Goal: Information Seeking & Learning: Learn about a topic

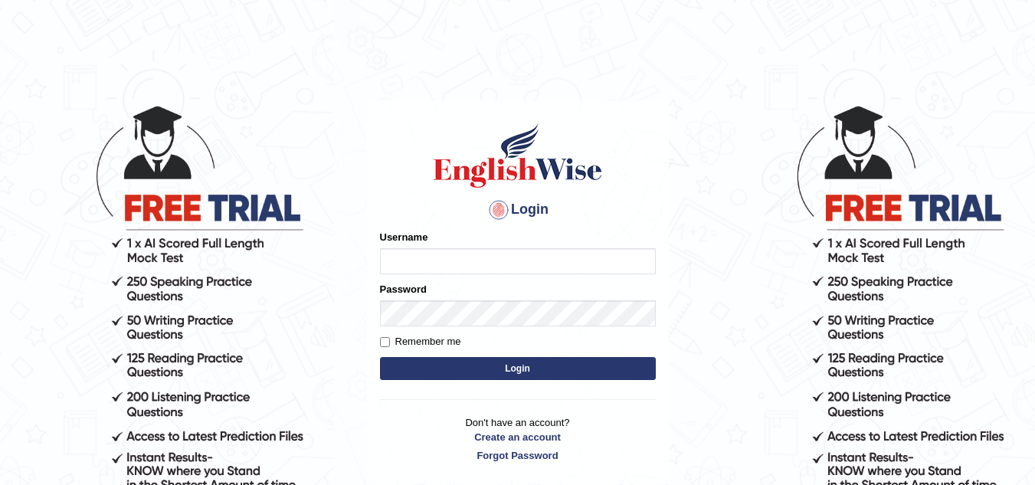
click at [410, 258] on input "Username" at bounding box center [518, 261] width 276 height 26
type input "ajaynikam"
click at [474, 365] on button "Login" at bounding box center [518, 368] width 276 height 23
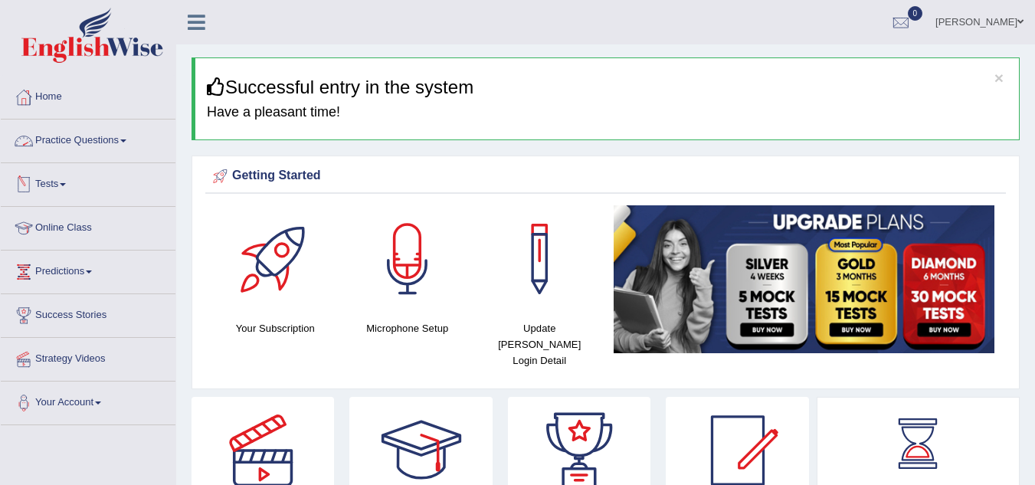
click at [138, 142] on link "Practice Questions" at bounding box center [88, 139] width 175 height 38
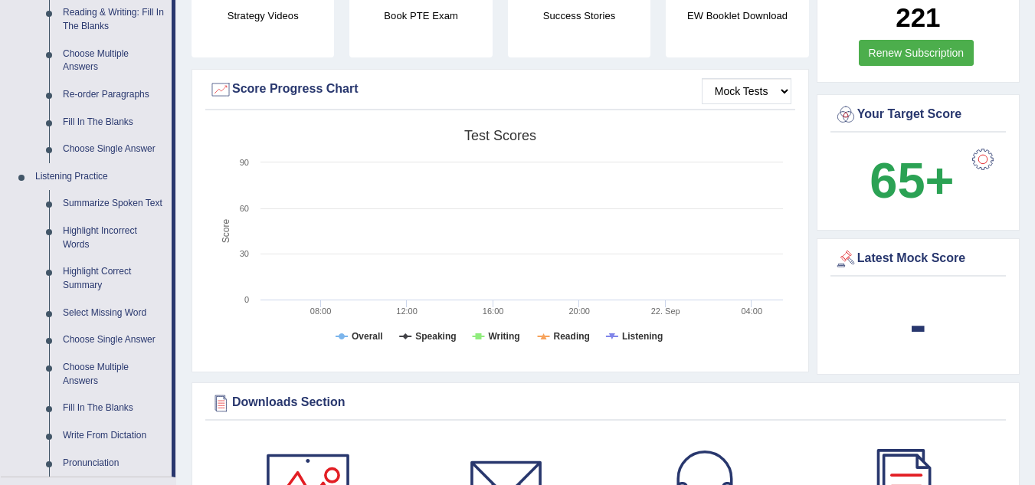
scroll to position [504, 0]
click at [110, 229] on link "Highlight Incorrect Words" at bounding box center [114, 238] width 116 height 41
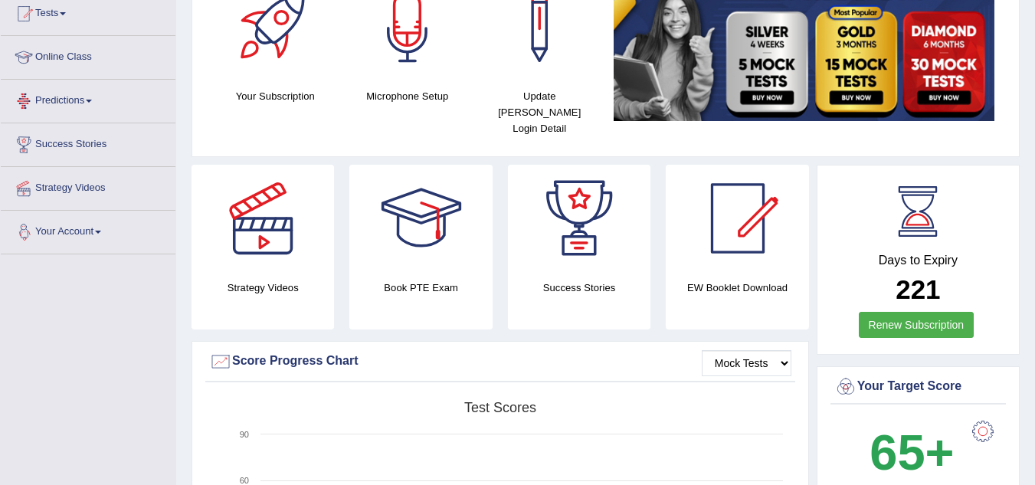
scroll to position [406, 0]
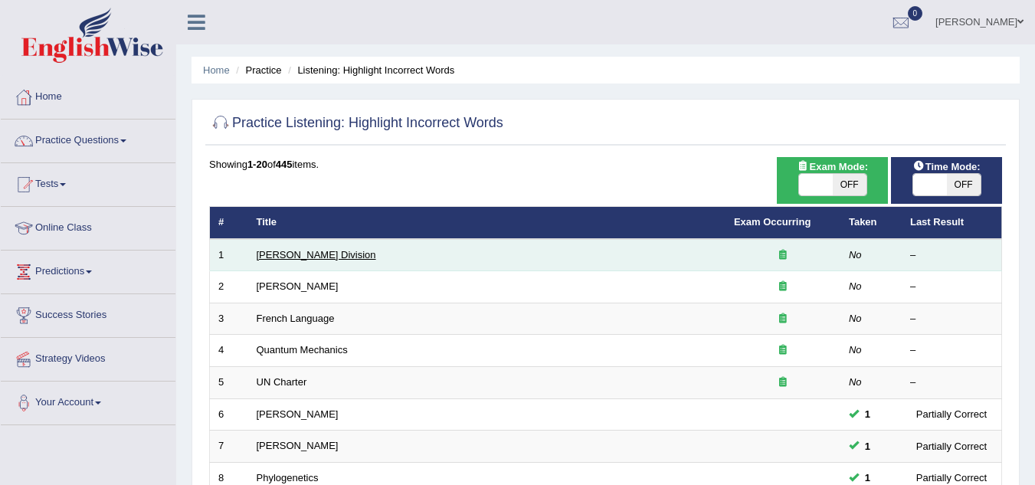
click at [287, 249] on link "Ward Division" at bounding box center [317, 254] width 120 height 11
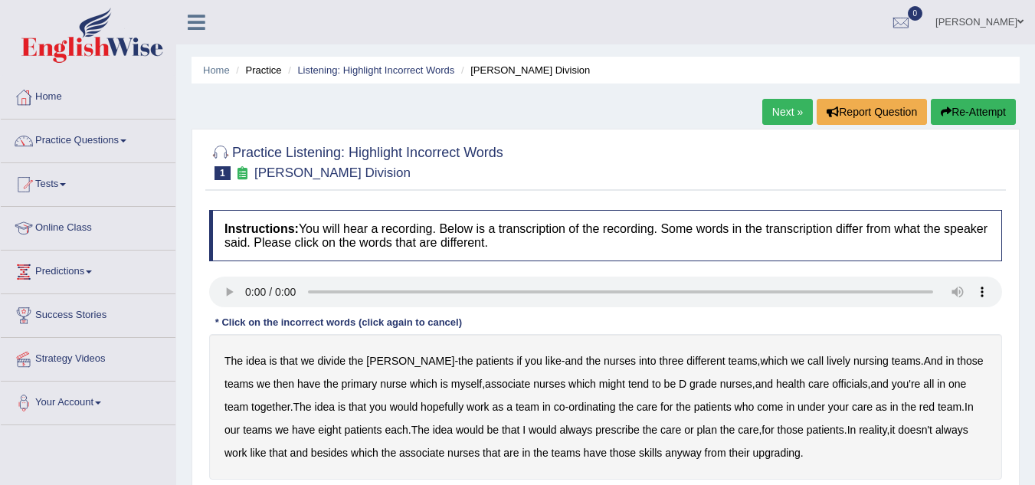
click at [287, 249] on h4 "Instructions: You will hear a recording. Below is a transcription of the record…" at bounding box center [605, 235] width 793 height 51
click at [957, 153] on div at bounding box center [605, 161] width 793 height 47
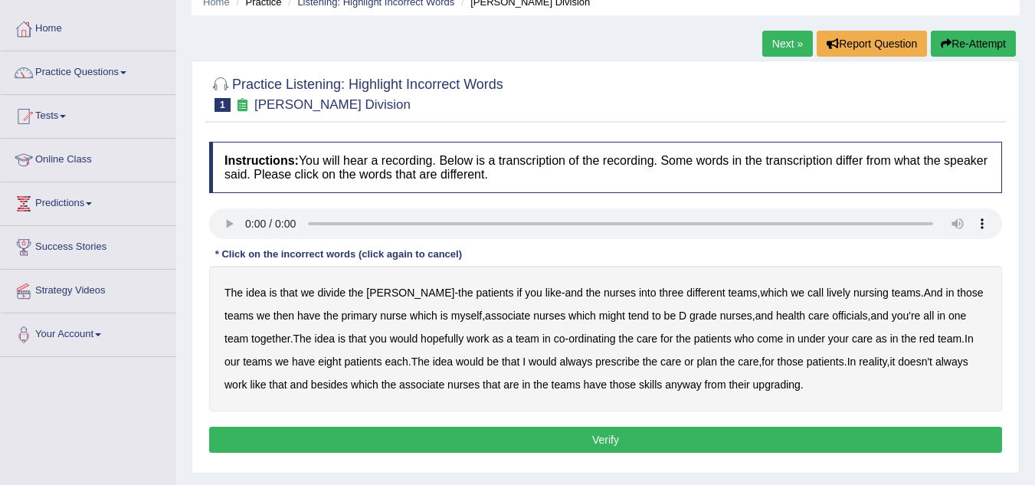
scroll to position [69, 0]
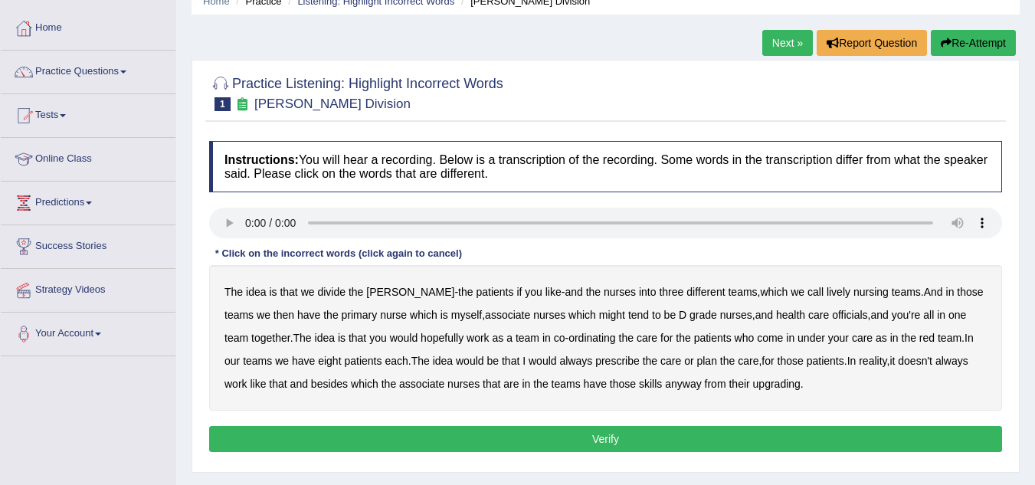
click at [827, 295] on b "lively" at bounding box center [839, 292] width 24 height 12
click at [599, 313] on b "might" at bounding box center [612, 315] width 26 height 12
click at [832, 314] on b "officials" at bounding box center [849, 315] width 35 height 12
click at [773, 383] on b "upgrading" at bounding box center [777, 384] width 48 height 12
click at [608, 445] on button "Verify" at bounding box center [605, 439] width 793 height 26
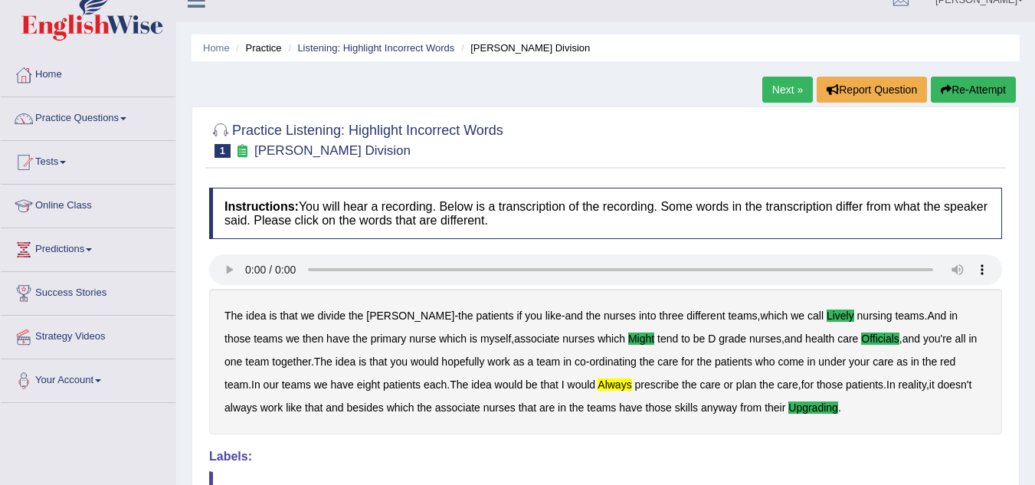
scroll to position [0, 0]
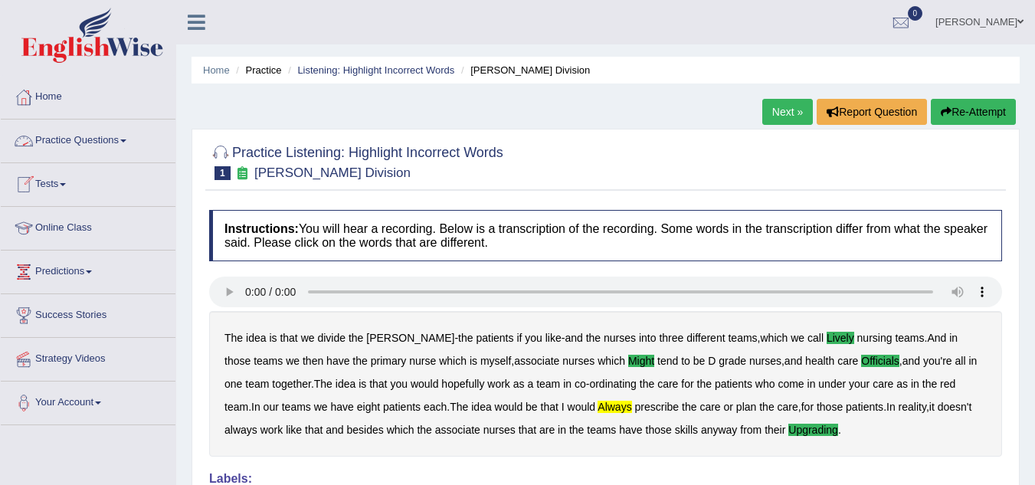
click at [135, 145] on link "Practice Questions" at bounding box center [88, 139] width 175 height 38
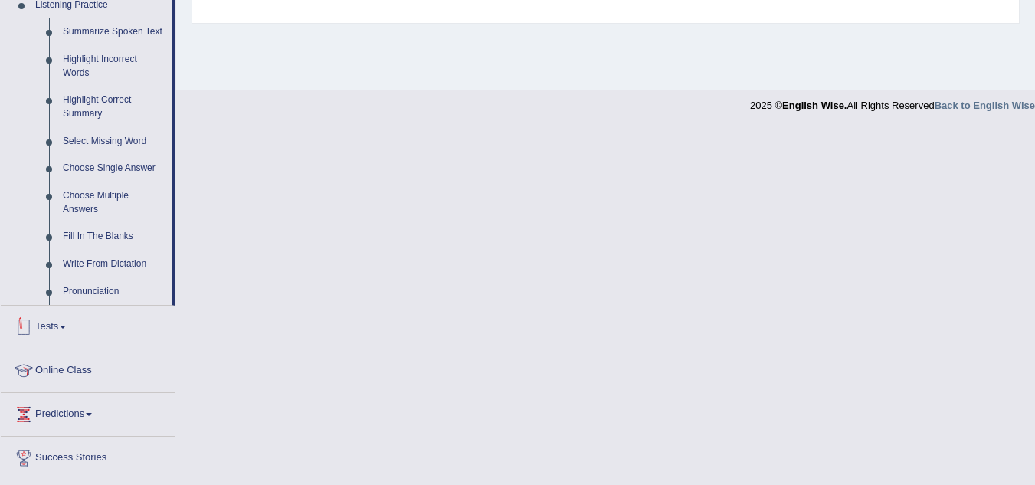
scroll to position [526, 0]
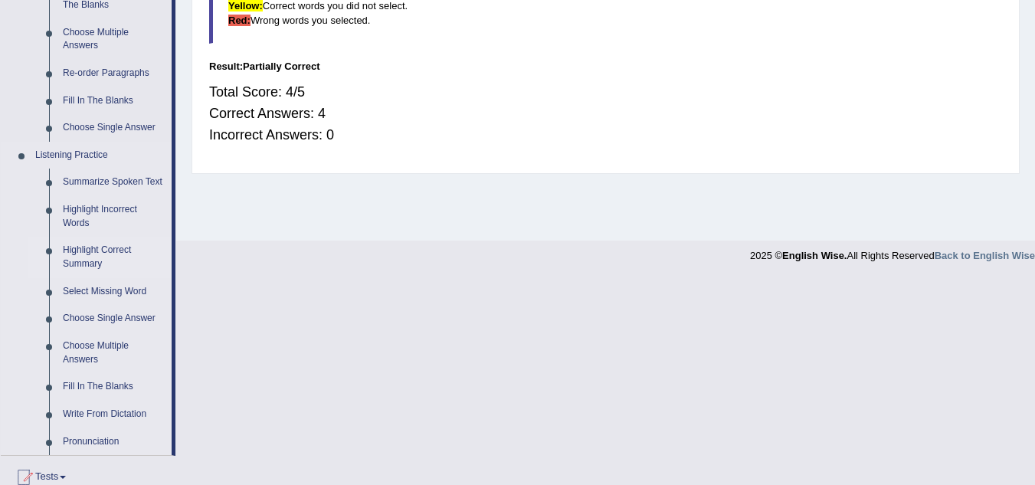
click at [105, 250] on link "Highlight Correct Summary" at bounding box center [114, 257] width 116 height 41
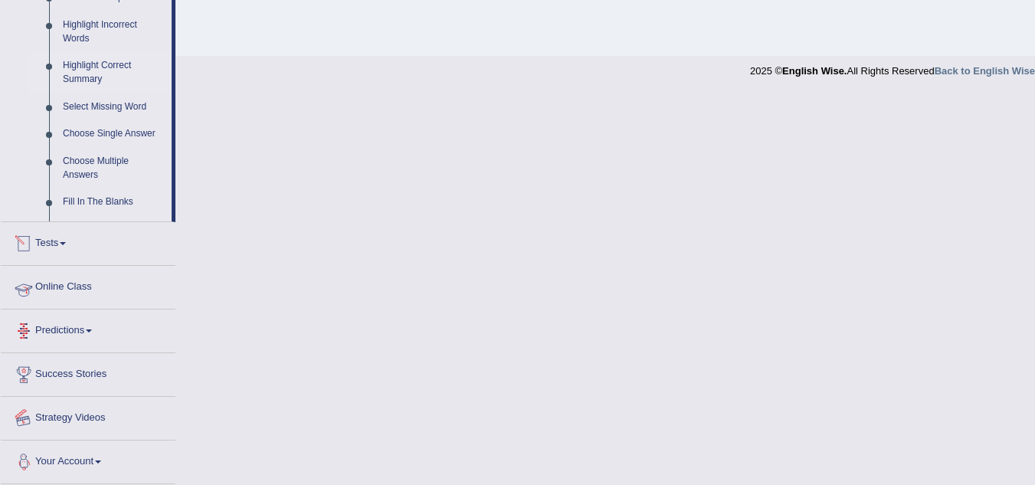
scroll to position [647, 0]
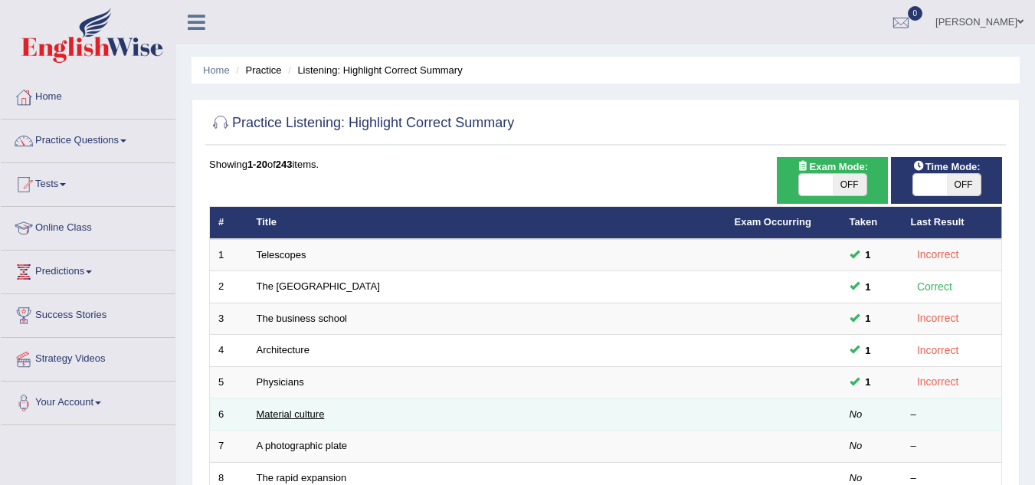
click at [286, 412] on link "Material culture" at bounding box center [291, 414] width 68 height 11
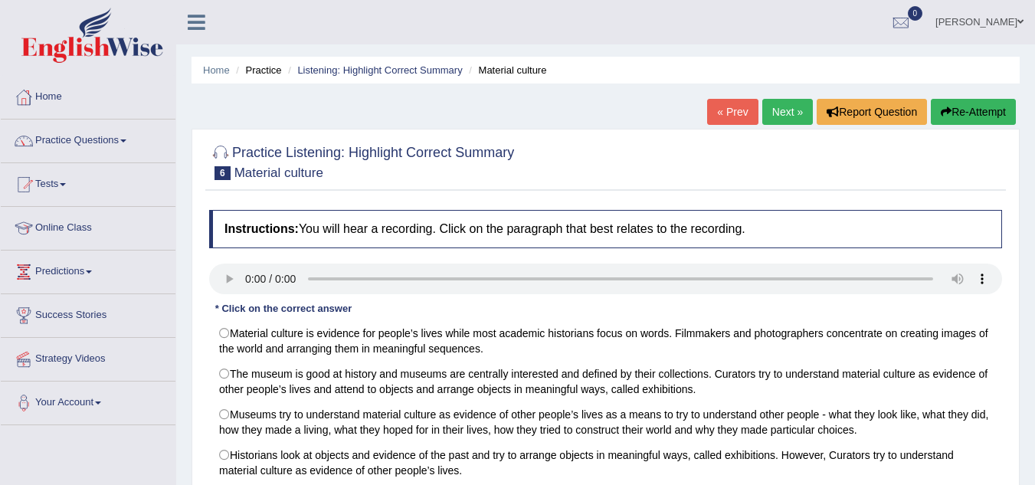
click at [286, 412] on label "Museums try to understand material culture as evidence of other people’s lives …" at bounding box center [605, 422] width 793 height 41
radio input "true"
click at [286, 412] on label "Museums try to understand material culture as evidence of other people’s lives …" at bounding box center [605, 422] width 793 height 41
click at [438, 399] on label "The museum is good at history and museums are centrally interested and defined …" at bounding box center [605, 381] width 793 height 41
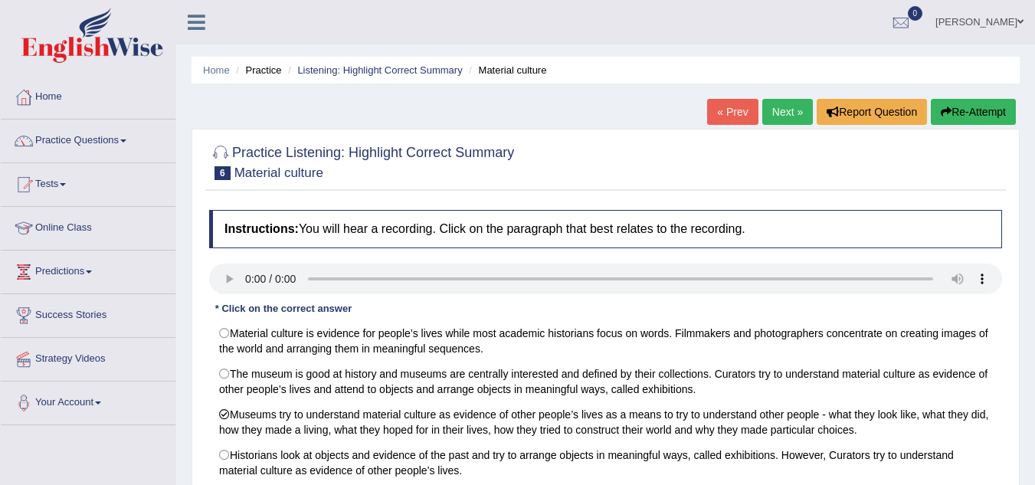
radio input "true"
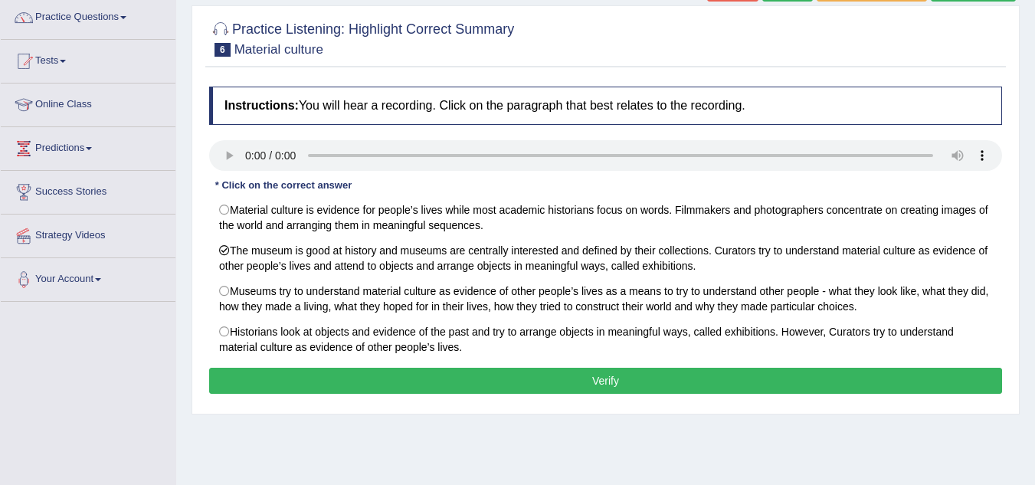
scroll to position [125, 0]
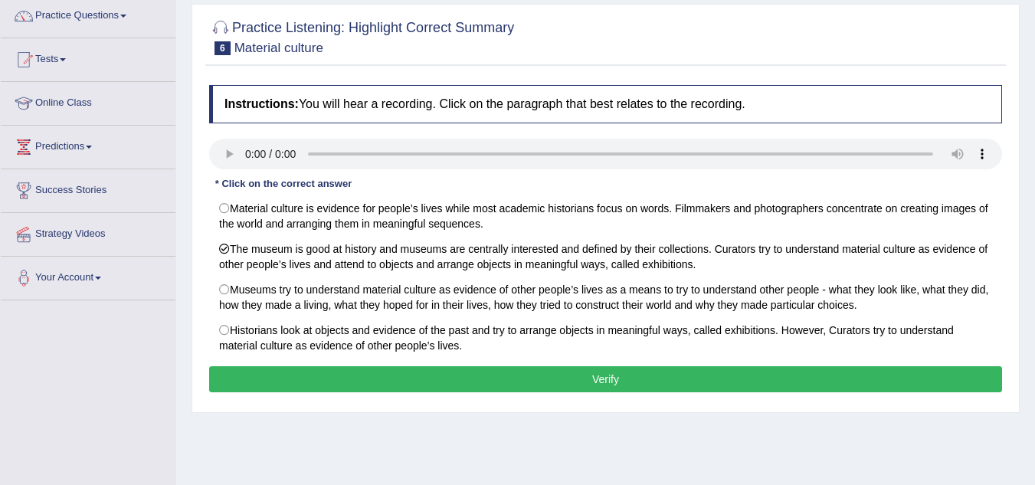
click at [544, 374] on button "Verify" at bounding box center [605, 379] width 793 height 26
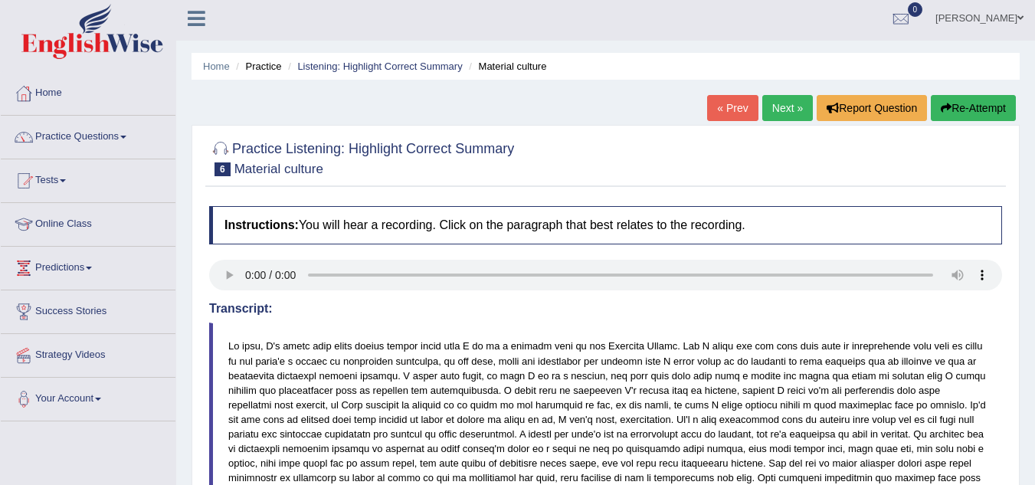
scroll to position [0, 0]
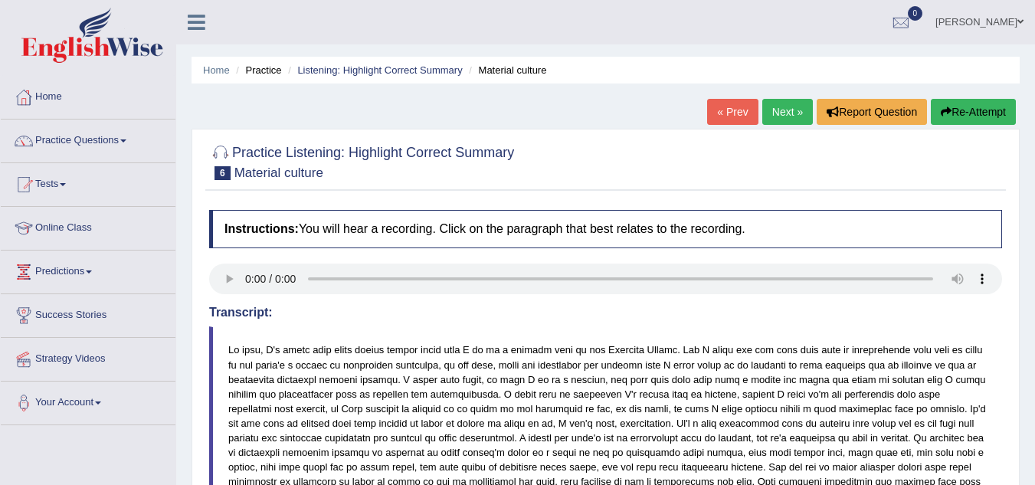
click at [779, 111] on link "Next »" at bounding box center [788, 112] width 51 height 26
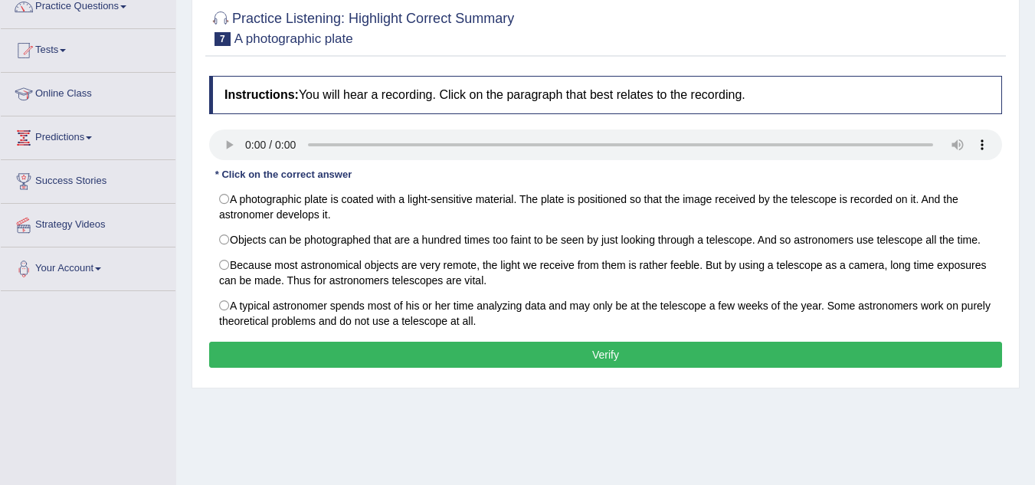
click at [371, 248] on label "Objects can be photographed that are a hundred times too faint to be seen by ju…" at bounding box center [605, 240] width 793 height 26
radio input "true"
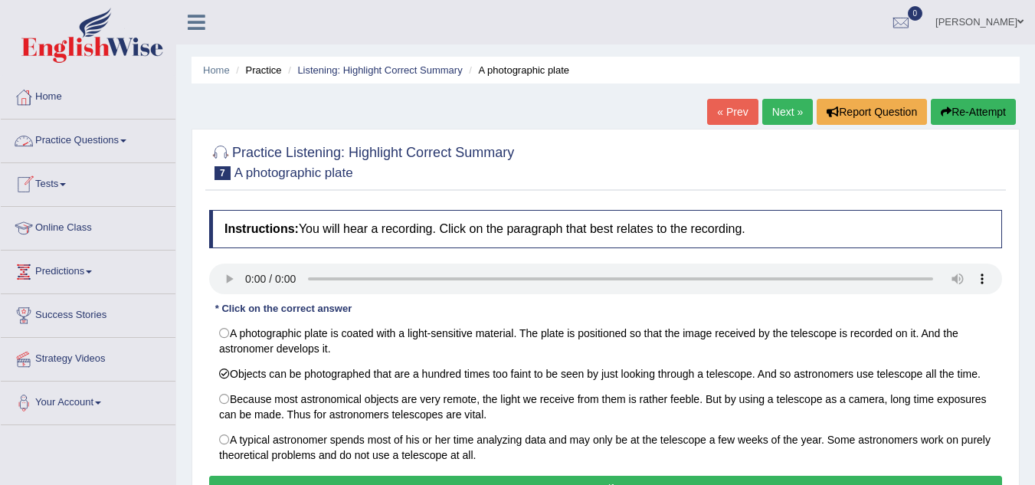
click at [123, 143] on link "Practice Questions" at bounding box center [88, 139] width 175 height 38
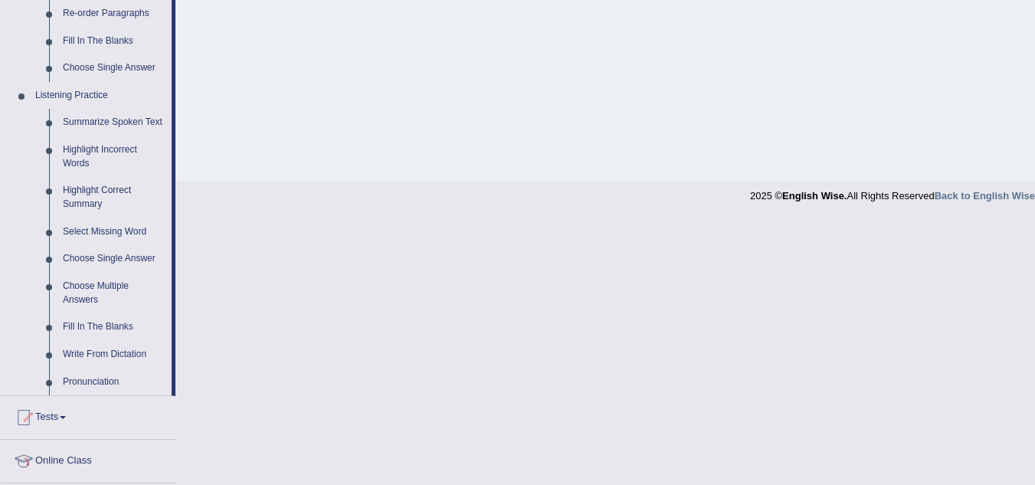
scroll to position [521, 0]
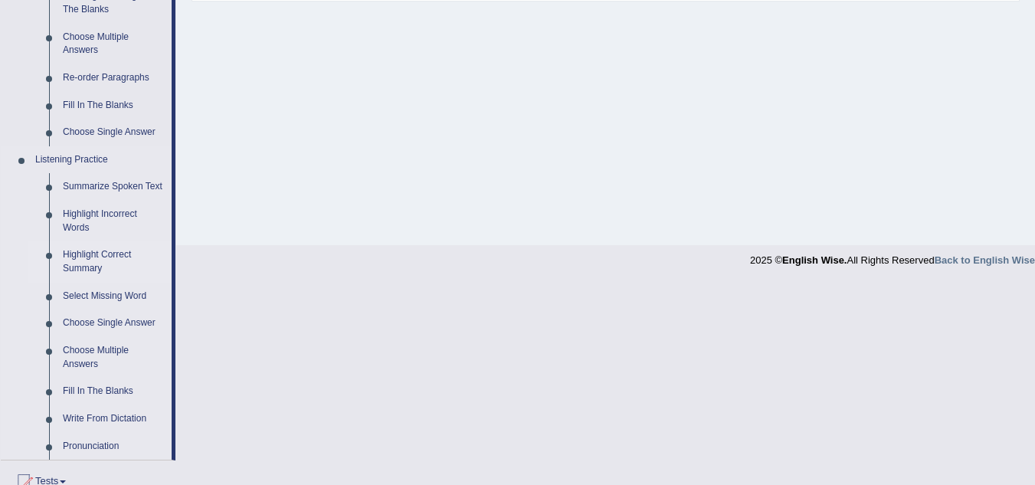
click at [108, 249] on link "Highlight Correct Summary" at bounding box center [114, 261] width 116 height 41
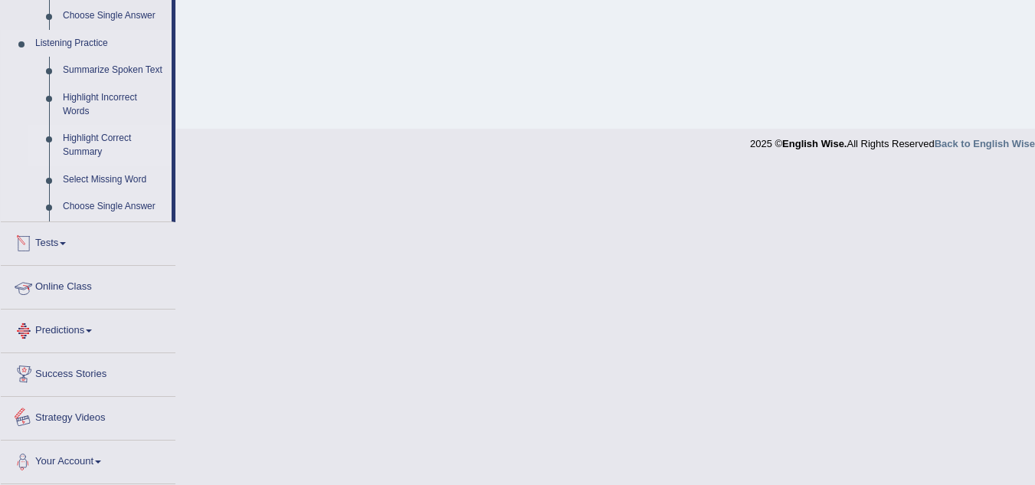
scroll to position [475, 0]
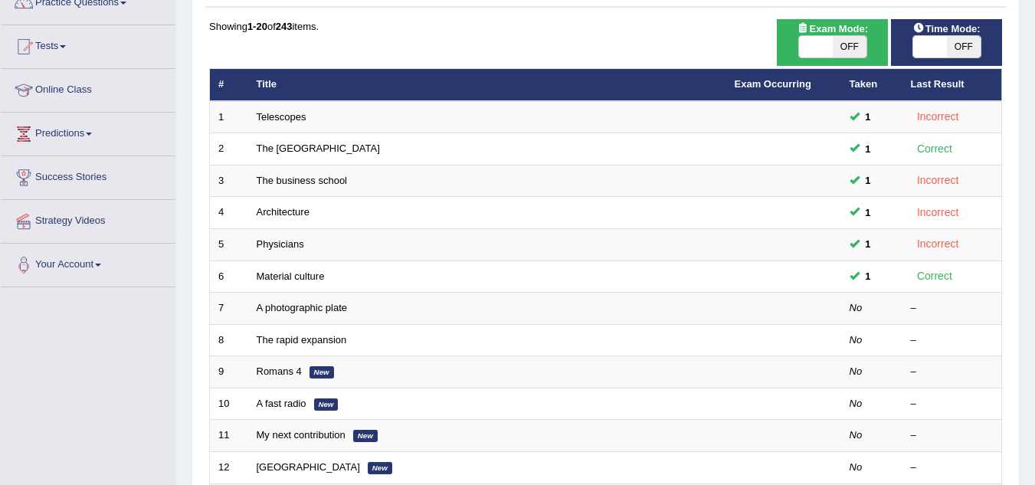
click at [317, 306] on link "A photographic plate" at bounding box center [302, 307] width 91 height 11
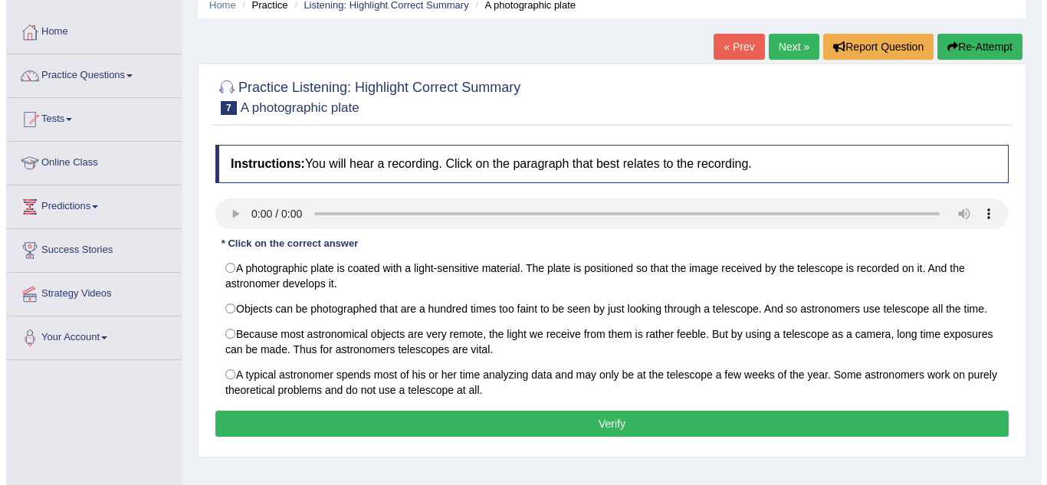
scroll to position [67, 0]
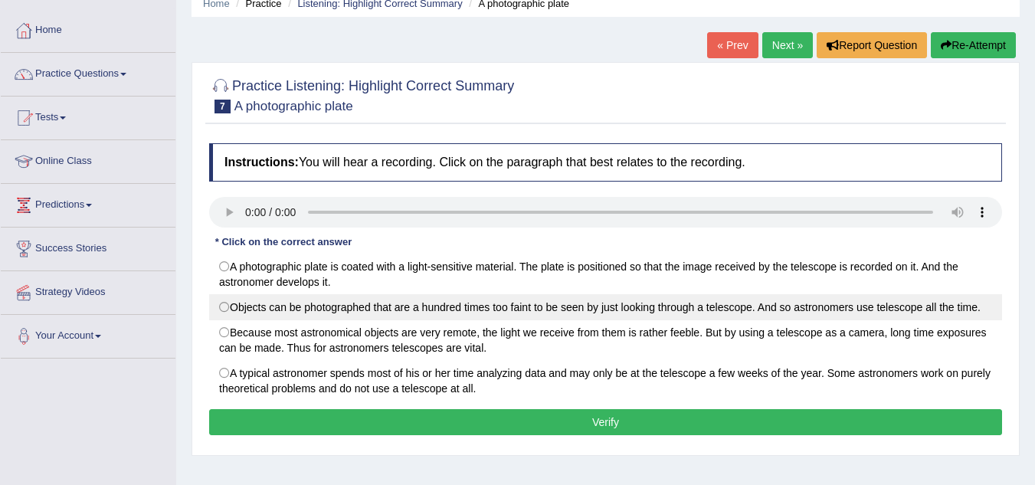
click at [225, 308] on label "Objects can be photographed that are a hundred times too faint to be seen by ju…" at bounding box center [605, 307] width 793 height 26
radio input "true"
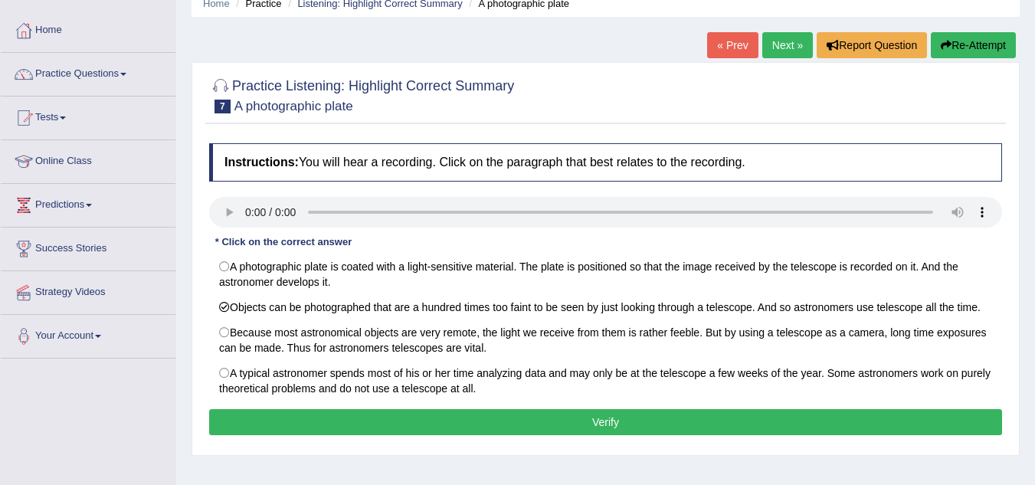
click at [625, 425] on button "Verify" at bounding box center [605, 422] width 793 height 26
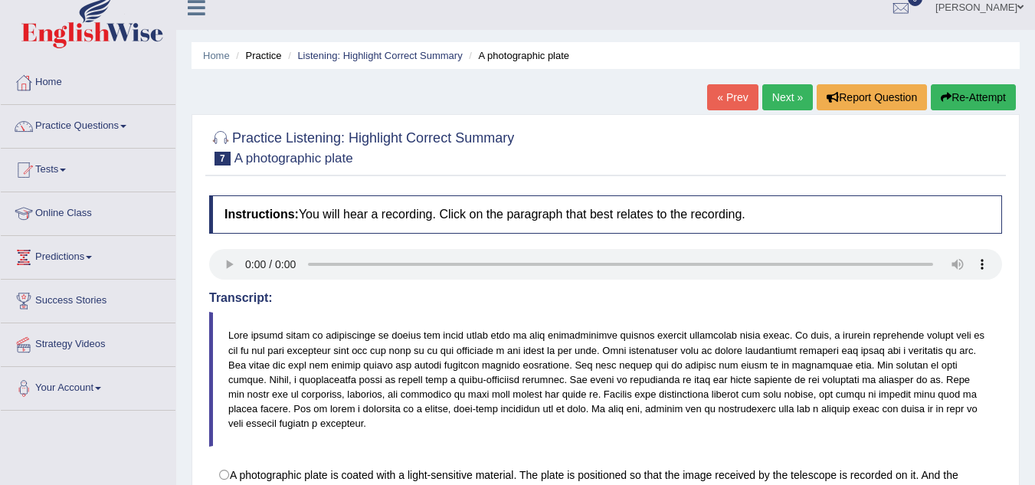
scroll to position [0, 0]
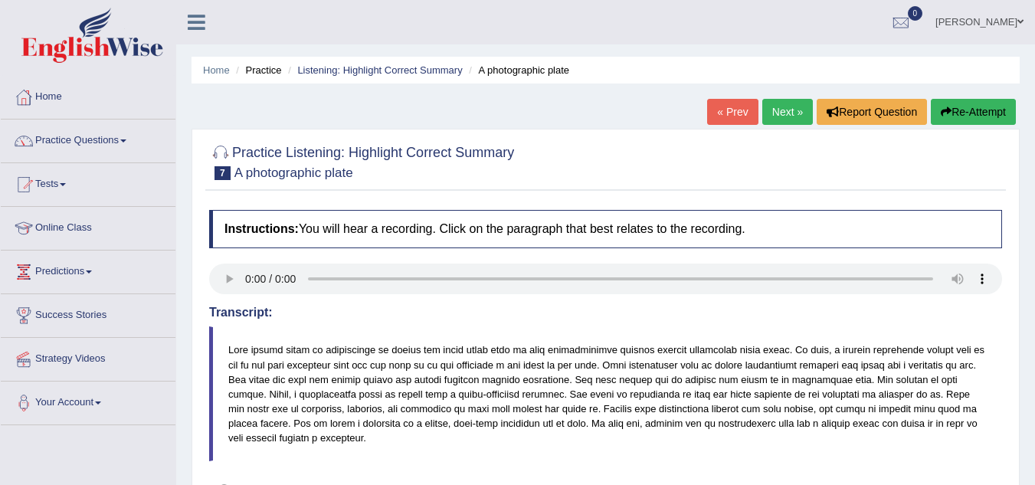
click at [789, 106] on link "Next »" at bounding box center [788, 112] width 51 height 26
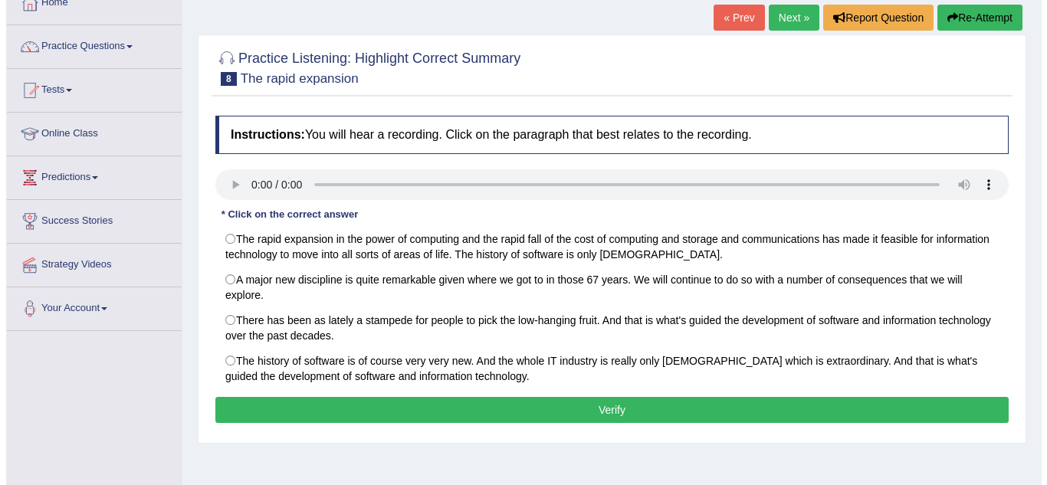
scroll to position [95, 0]
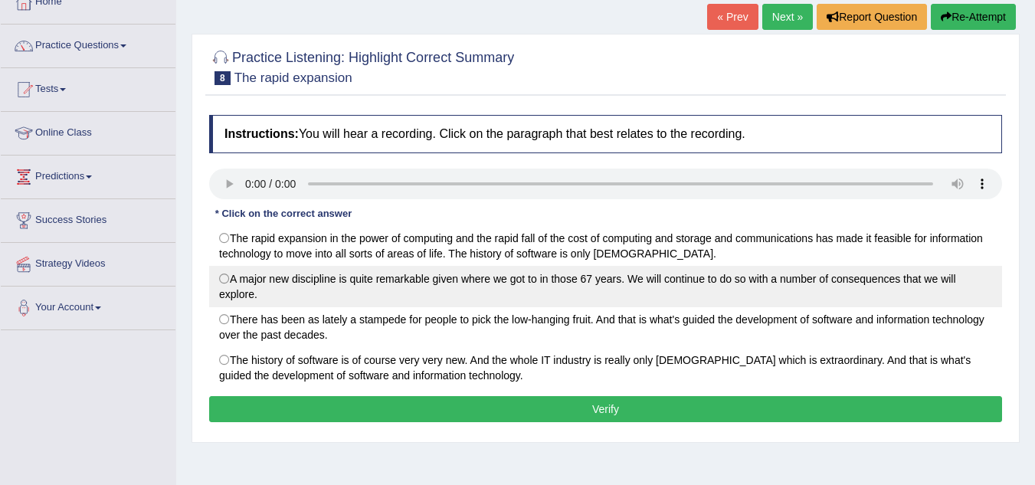
click at [225, 276] on label "A major new discipline is quite remarkable given where we got to in those 67 ye…" at bounding box center [605, 286] width 793 height 41
radio input "true"
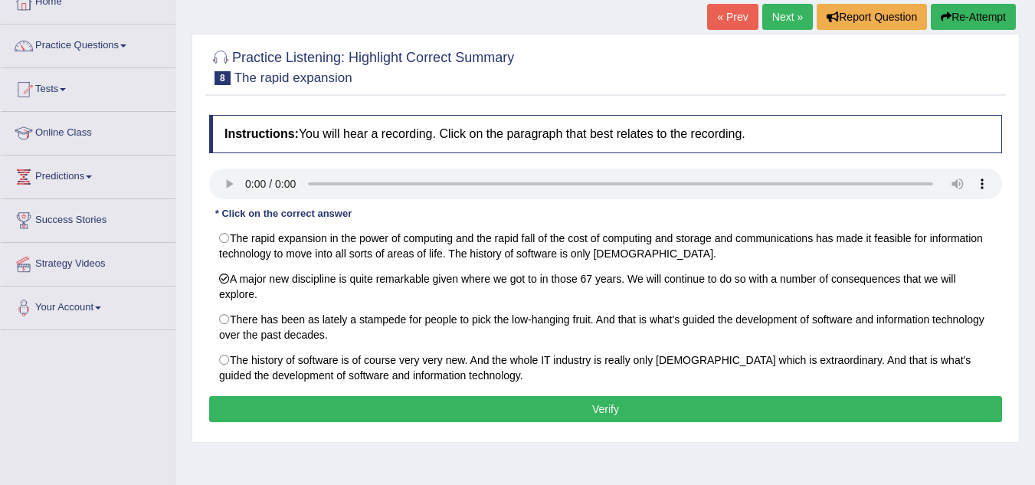
click at [533, 399] on button "Verify" at bounding box center [605, 409] width 793 height 26
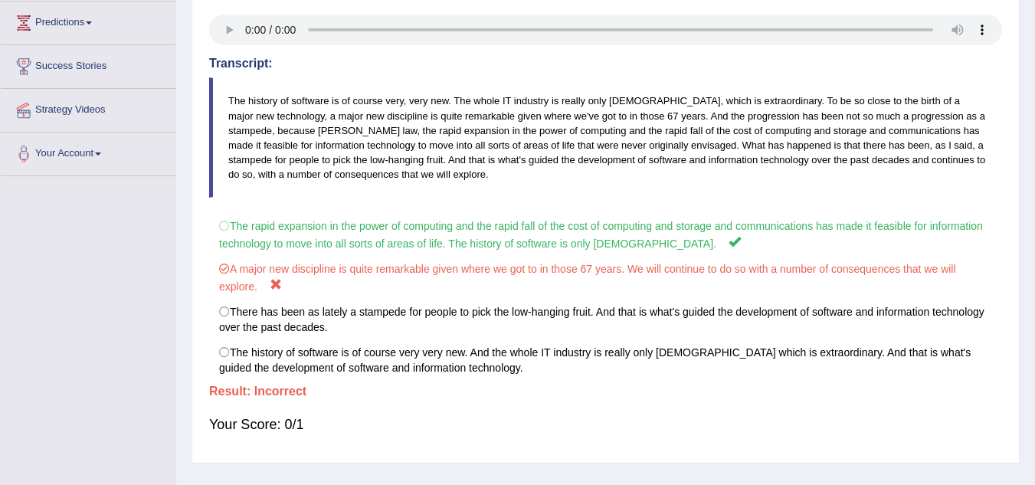
scroll to position [0, 0]
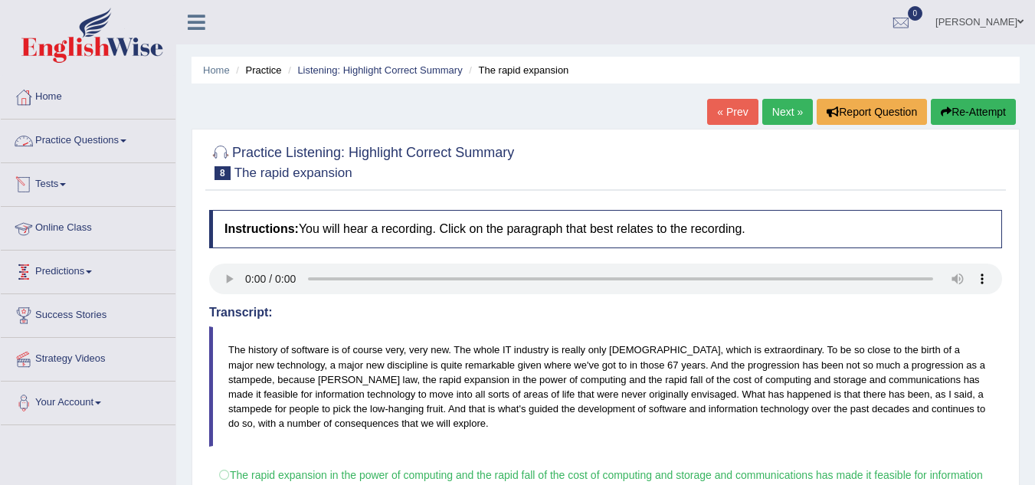
click at [116, 143] on link "Practice Questions" at bounding box center [88, 139] width 175 height 38
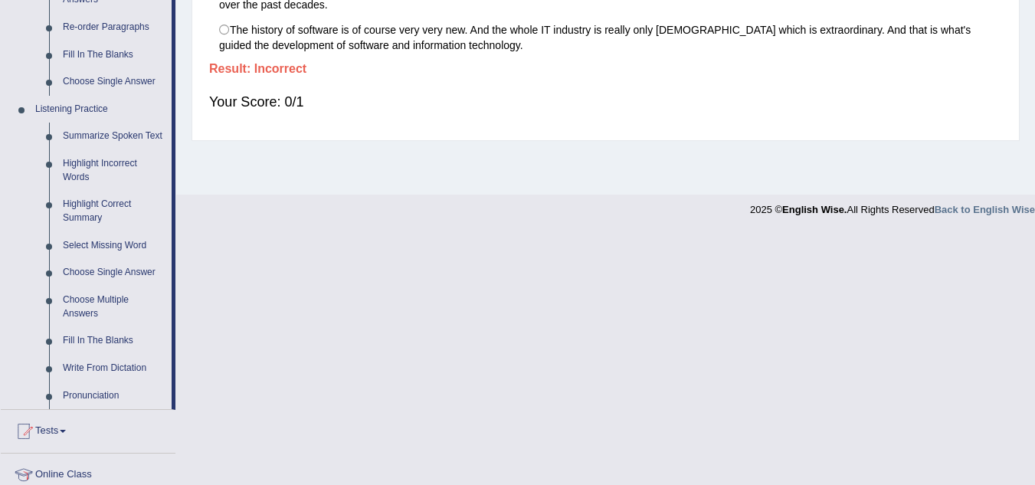
scroll to position [573, 0]
click at [111, 241] on link "Select Missing Word" at bounding box center [114, 245] width 116 height 28
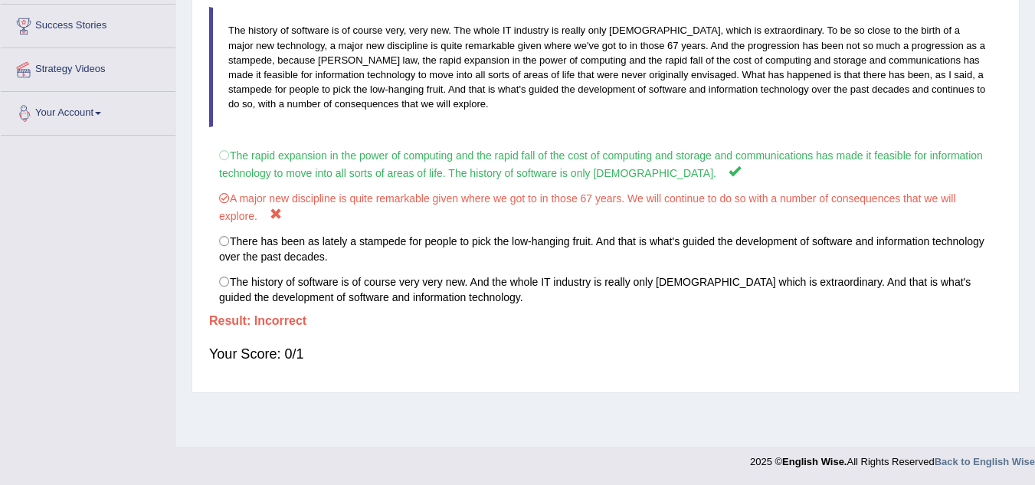
scroll to position [211, 0]
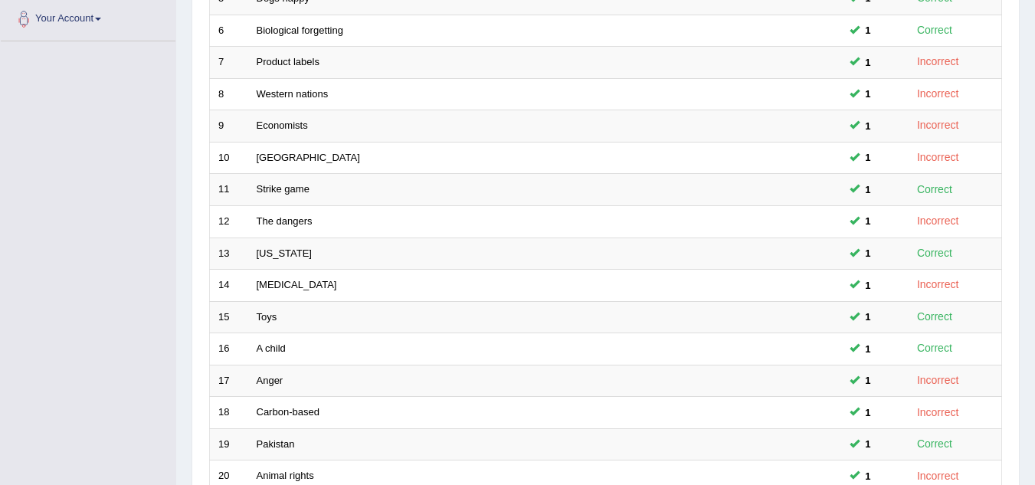
scroll to position [530, 0]
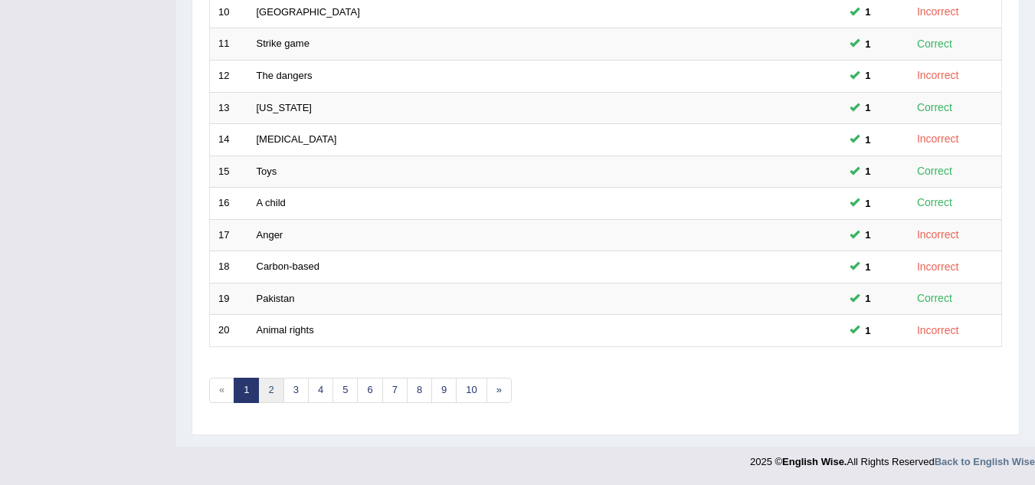
click at [271, 389] on link "2" at bounding box center [270, 390] width 25 height 25
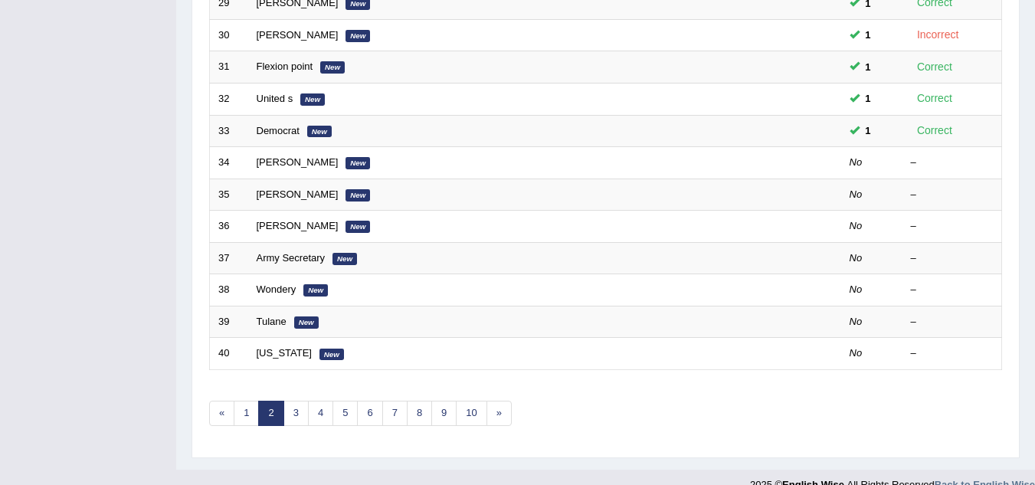
click at [271, 159] on link "[PERSON_NAME]" at bounding box center [298, 161] width 82 height 11
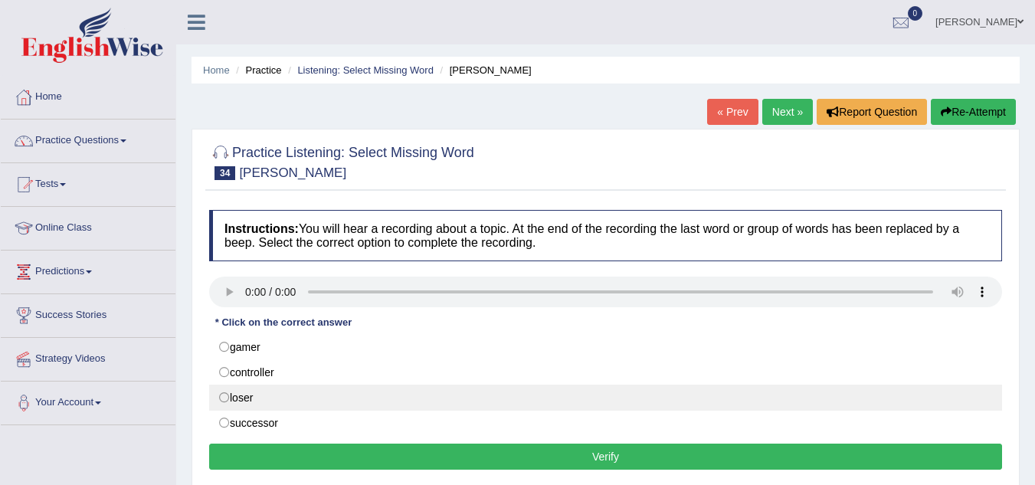
click at [225, 405] on label "loser" at bounding box center [605, 398] width 793 height 26
radio input "true"
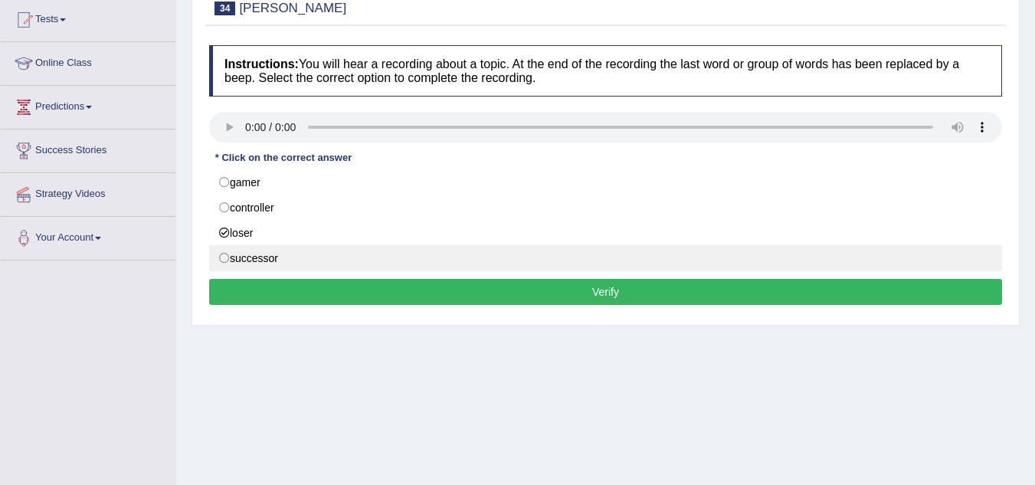
scroll to position [166, 0]
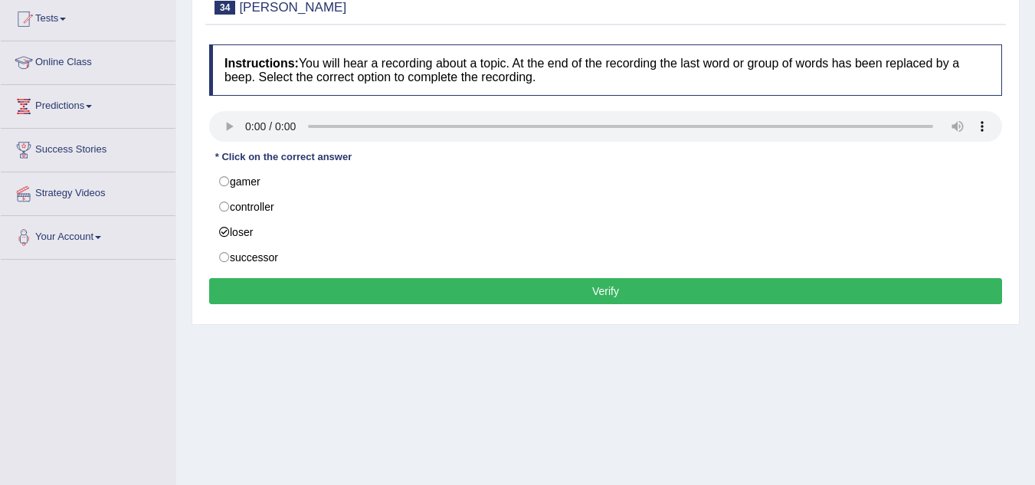
click at [604, 294] on button "Verify" at bounding box center [605, 291] width 793 height 26
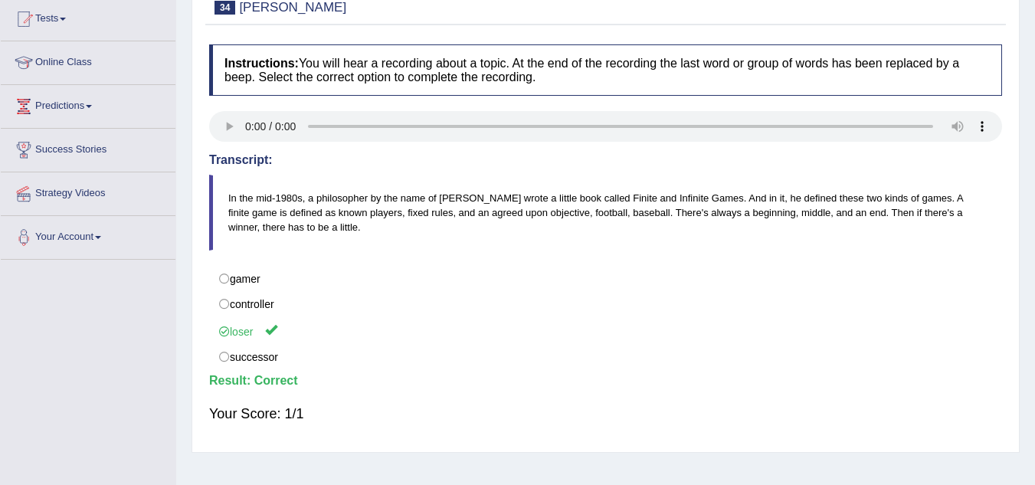
scroll to position [0, 0]
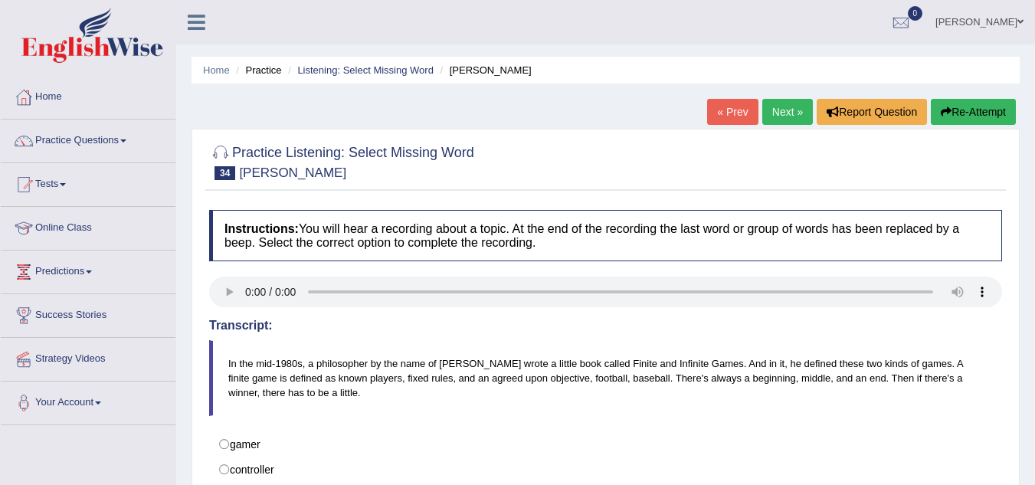
click at [787, 109] on link "Next »" at bounding box center [788, 112] width 51 height 26
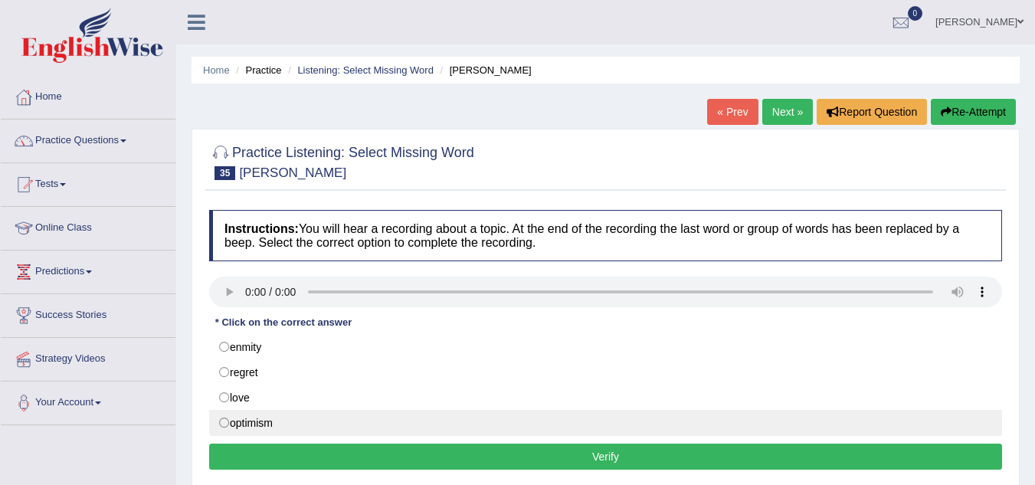
click at [225, 422] on label "optimism" at bounding box center [605, 423] width 793 height 26
radio input "true"
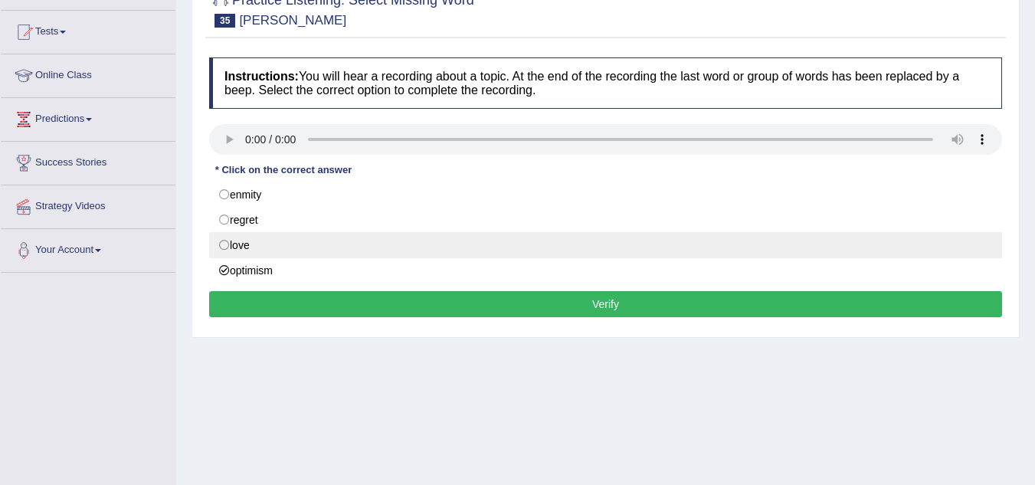
scroll to position [154, 0]
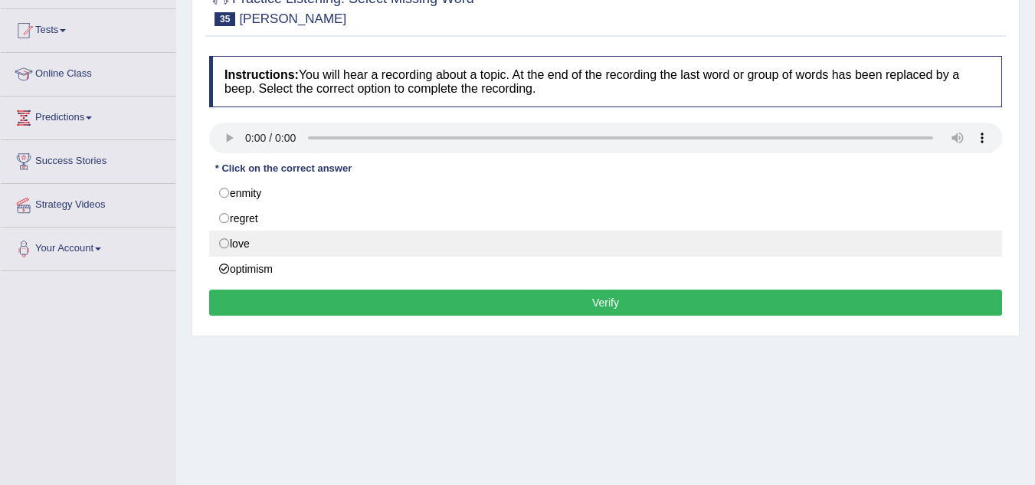
click at [228, 244] on label "love" at bounding box center [605, 244] width 793 height 26
radio input "true"
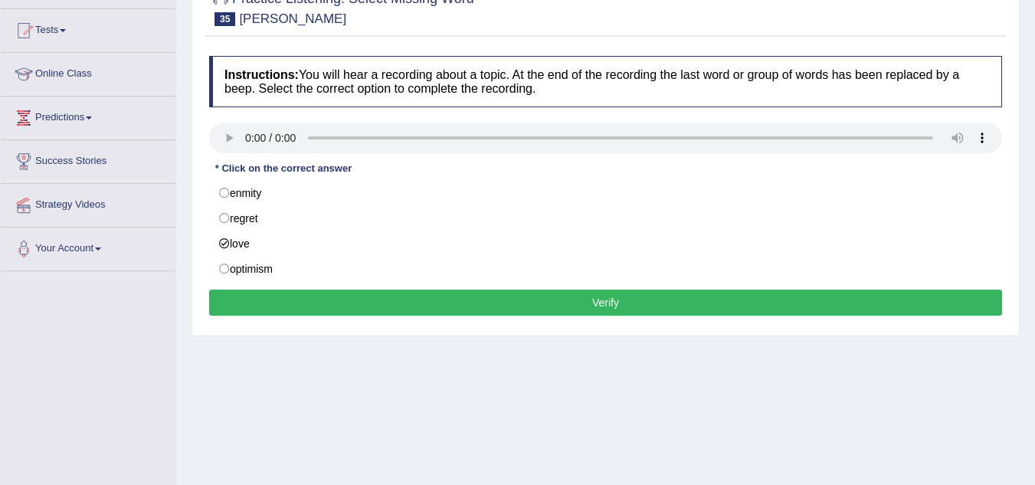
click at [524, 297] on button "Verify" at bounding box center [605, 303] width 793 height 26
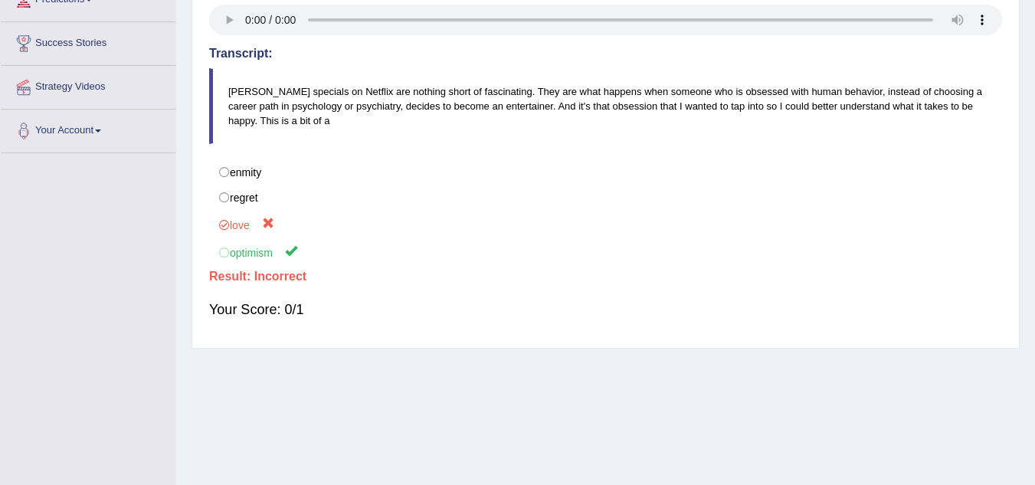
scroll to position [0, 0]
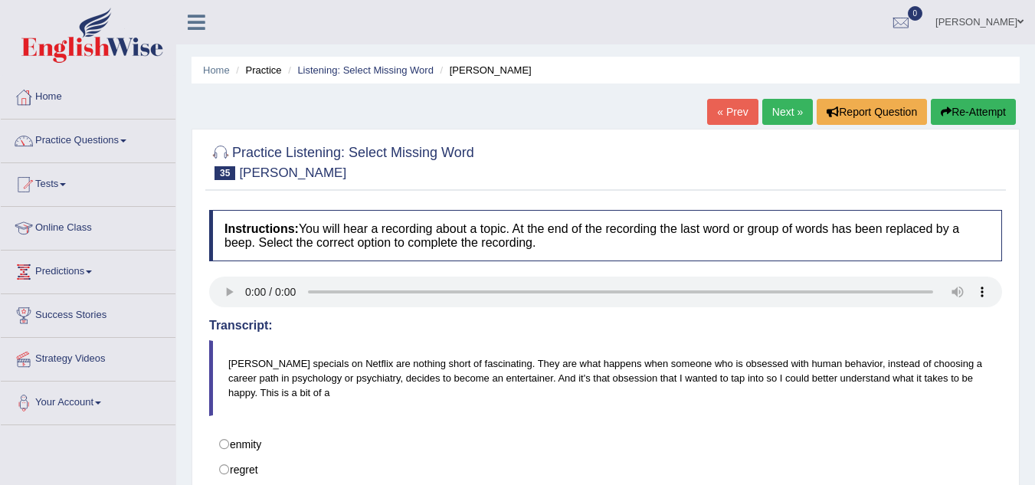
click at [791, 105] on link "Next »" at bounding box center [788, 112] width 51 height 26
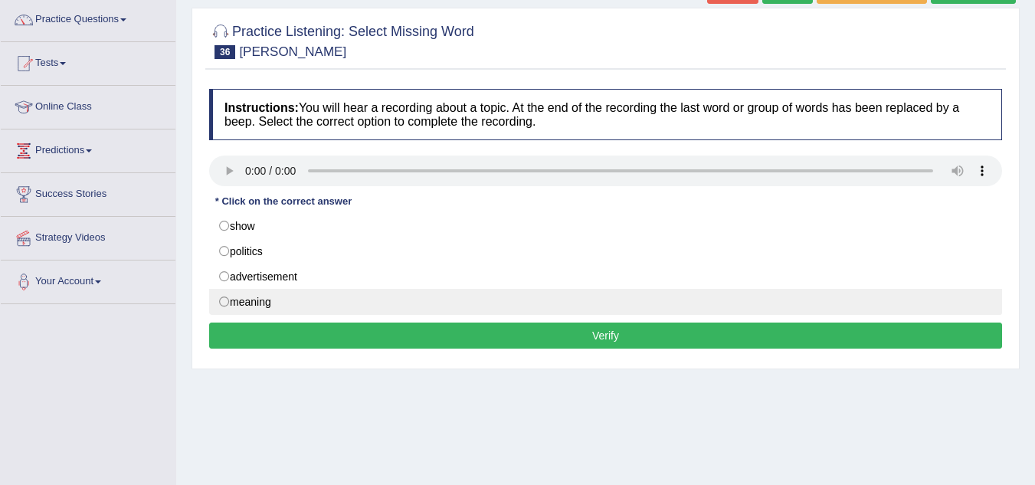
click at [227, 301] on label "meaning" at bounding box center [605, 302] width 793 height 26
radio input "true"
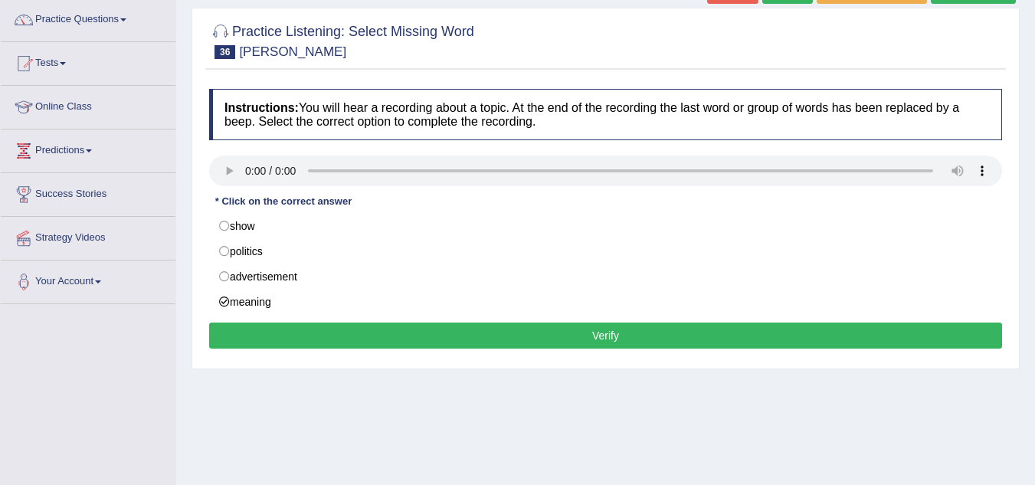
click at [514, 337] on button "Verify" at bounding box center [605, 336] width 793 height 26
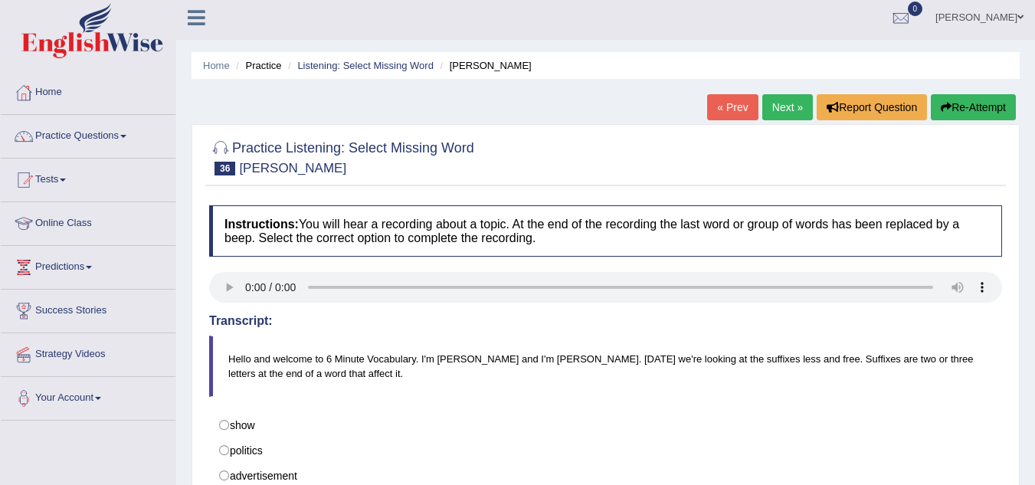
scroll to position [4, 0]
click at [776, 103] on link "Next »" at bounding box center [788, 108] width 51 height 26
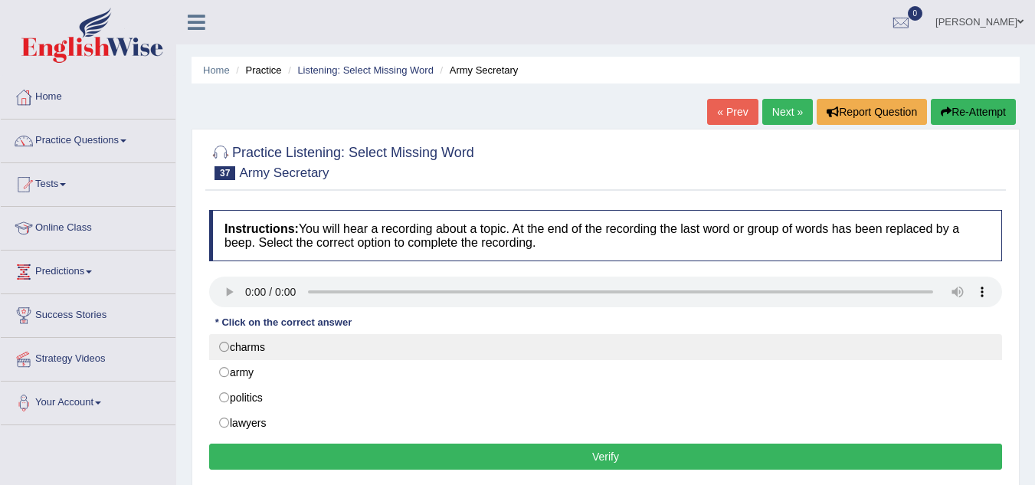
click at [228, 351] on label "charms" at bounding box center [605, 347] width 793 height 26
radio input "true"
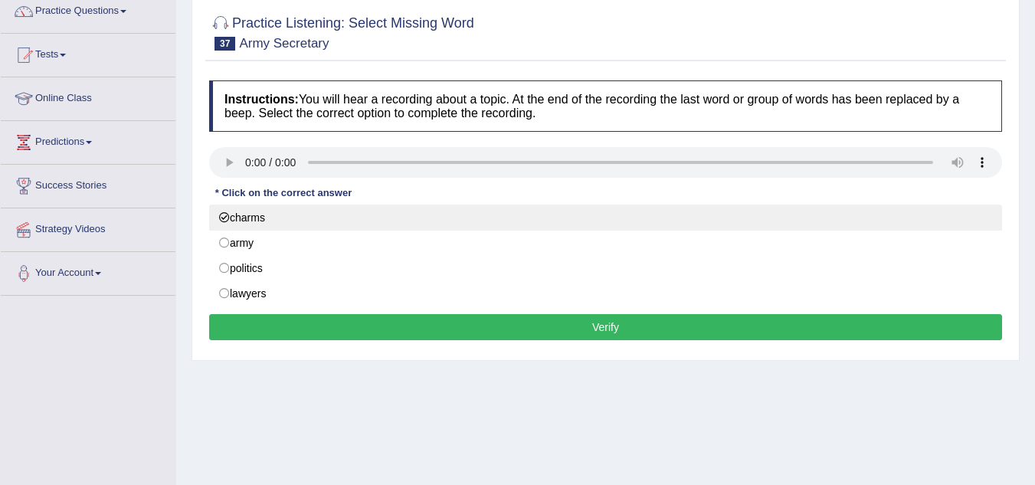
scroll to position [130, 0]
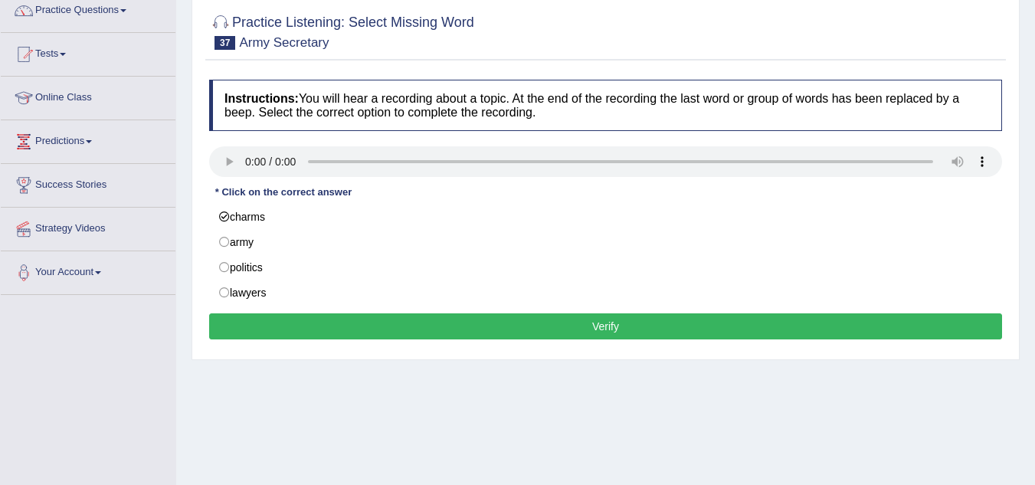
click at [536, 329] on button "Verify" at bounding box center [605, 326] width 793 height 26
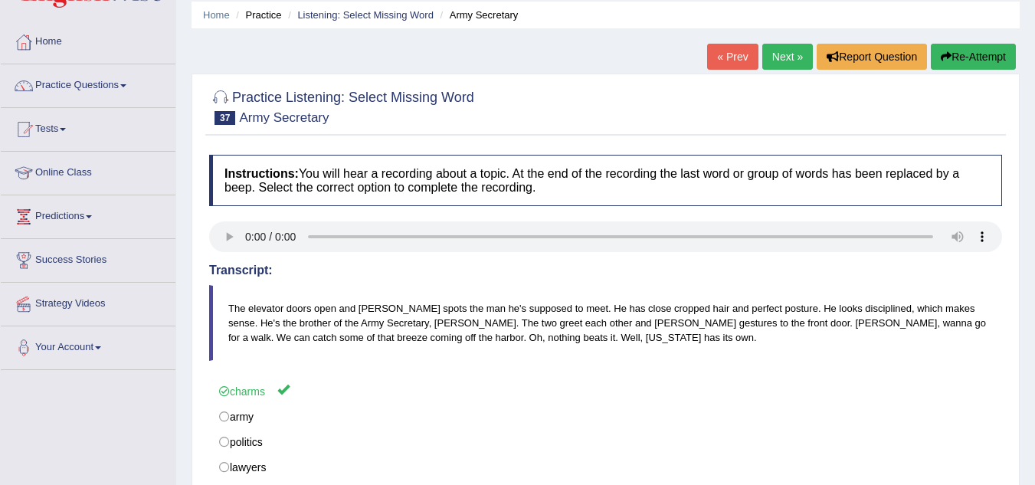
scroll to position [0, 0]
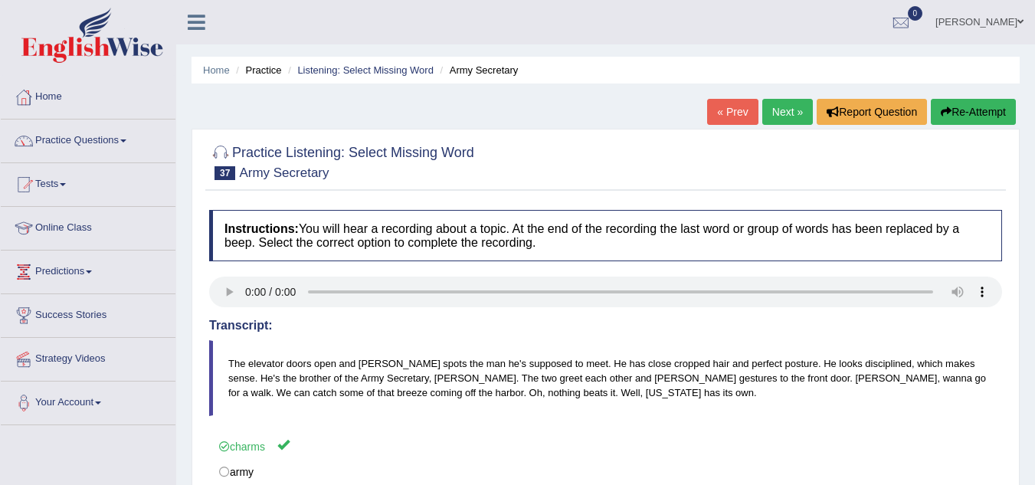
click at [777, 118] on link "Next »" at bounding box center [788, 112] width 51 height 26
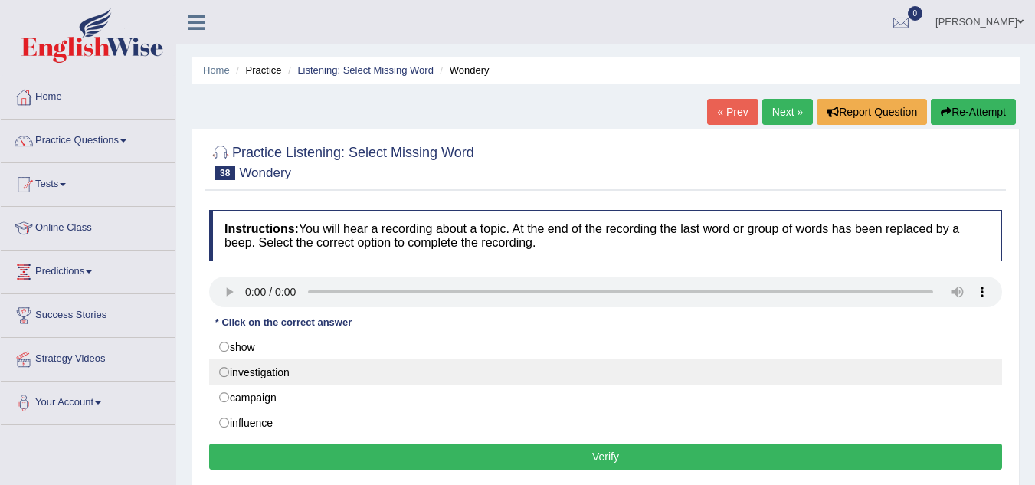
click at [225, 372] on label "investigation" at bounding box center [605, 372] width 793 height 26
radio input "true"
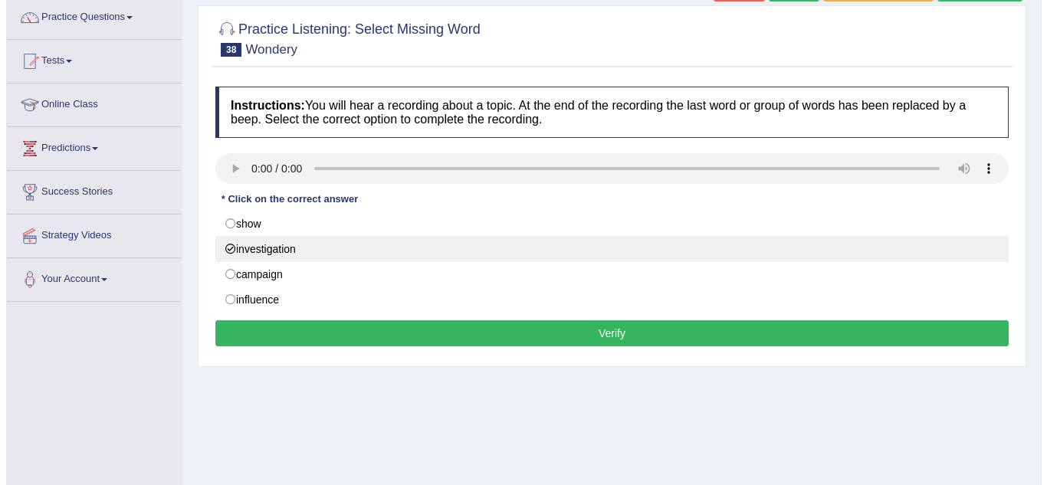
scroll to position [124, 0]
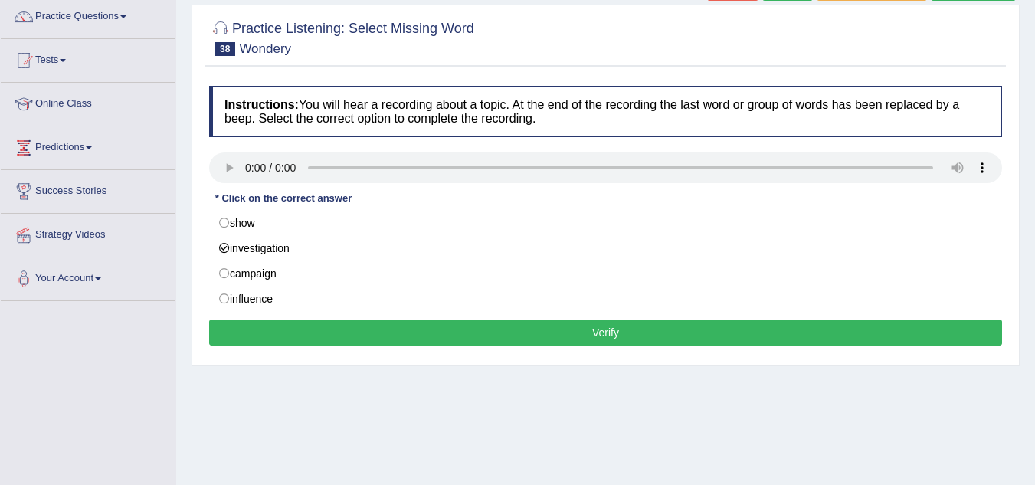
click at [500, 340] on button "Verify" at bounding box center [605, 333] width 793 height 26
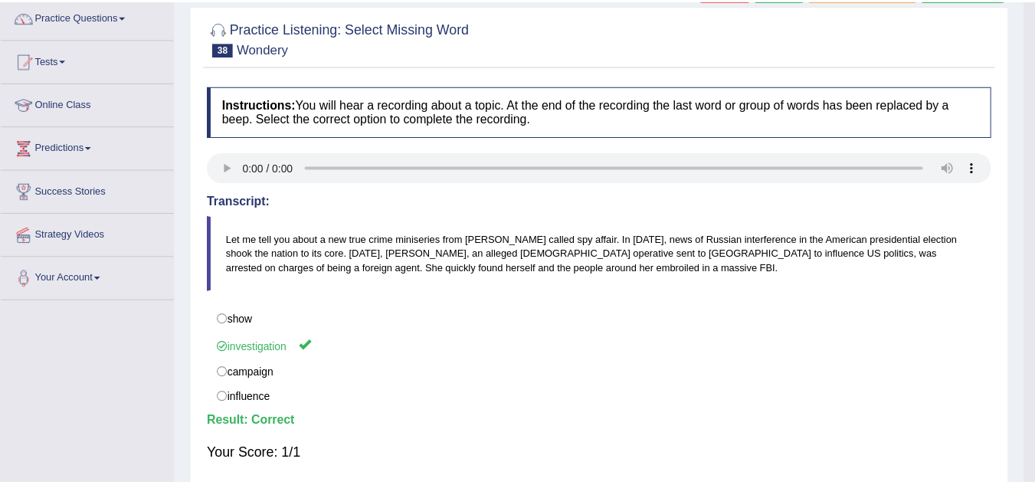
scroll to position [0, 0]
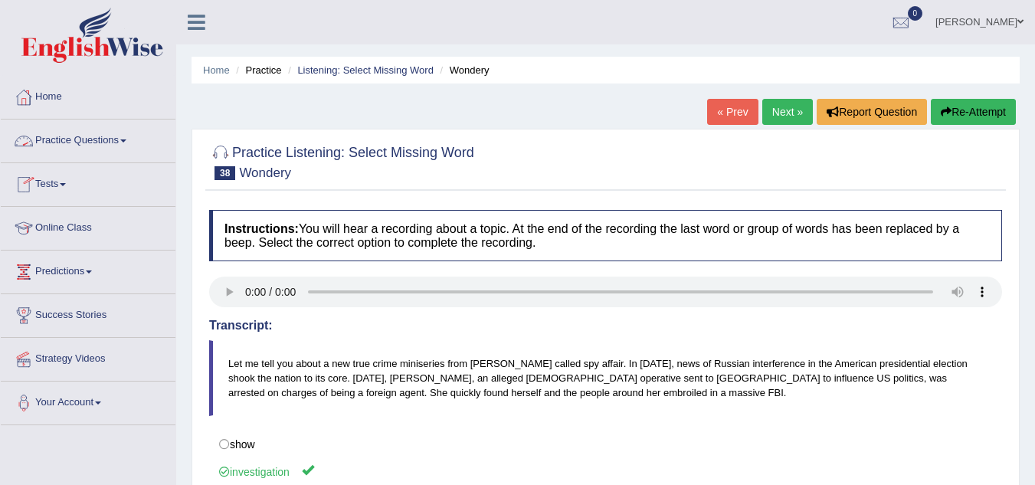
click at [123, 140] on link "Practice Questions" at bounding box center [88, 139] width 175 height 38
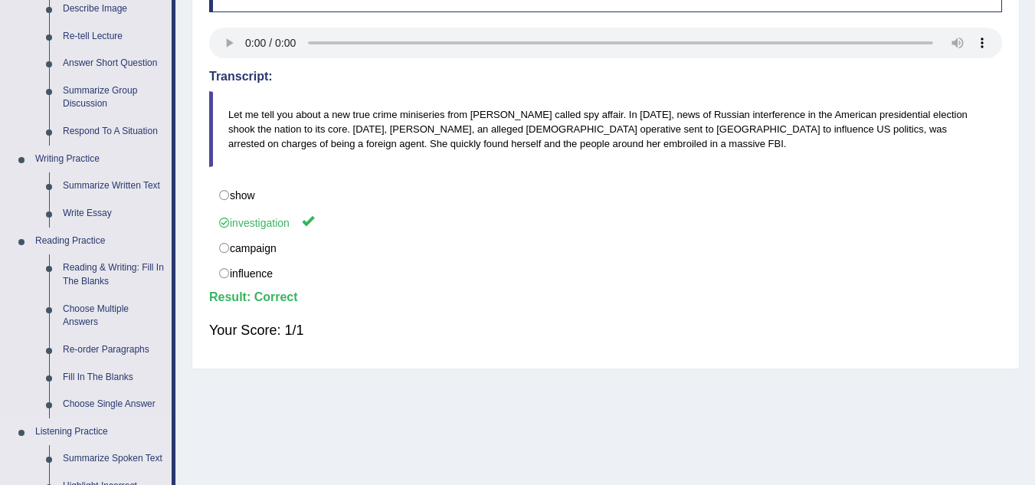
scroll to position [248, 0]
click at [121, 271] on link "Reading & Writing: Fill In The Blanks" at bounding box center [114, 276] width 116 height 41
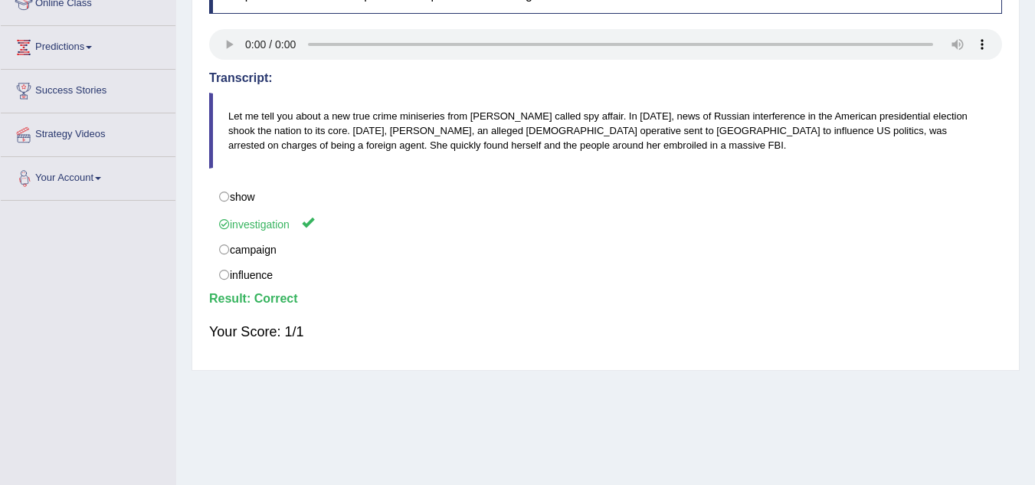
scroll to position [306, 0]
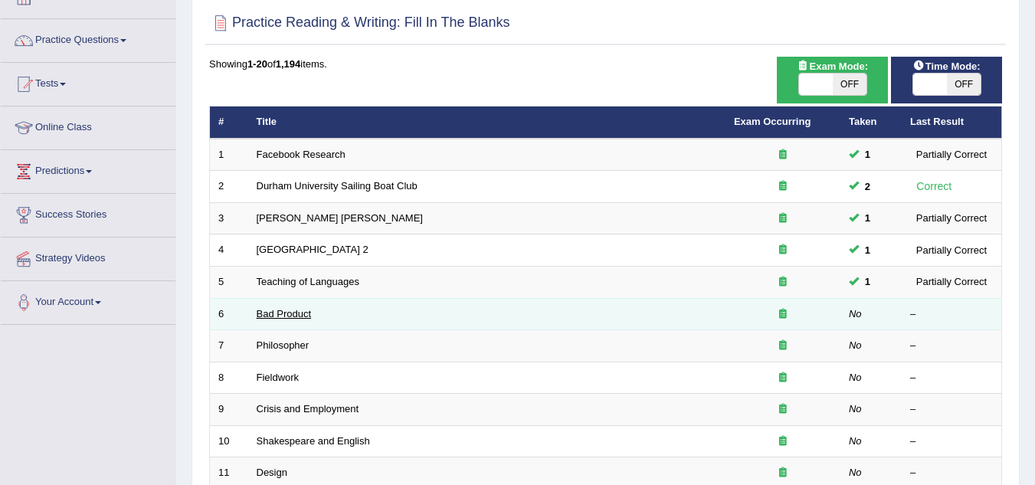
click at [307, 312] on link "Bad Product" at bounding box center [284, 313] width 55 height 11
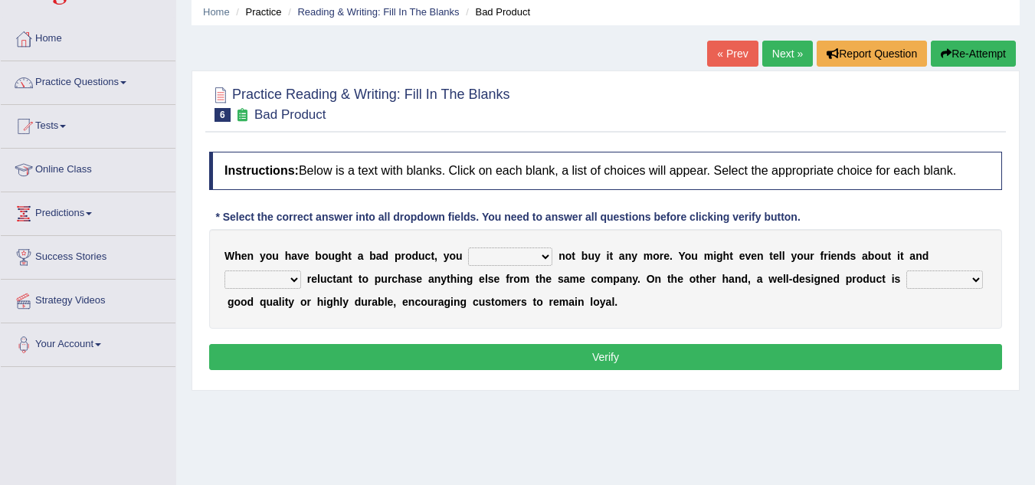
scroll to position [59, 0]
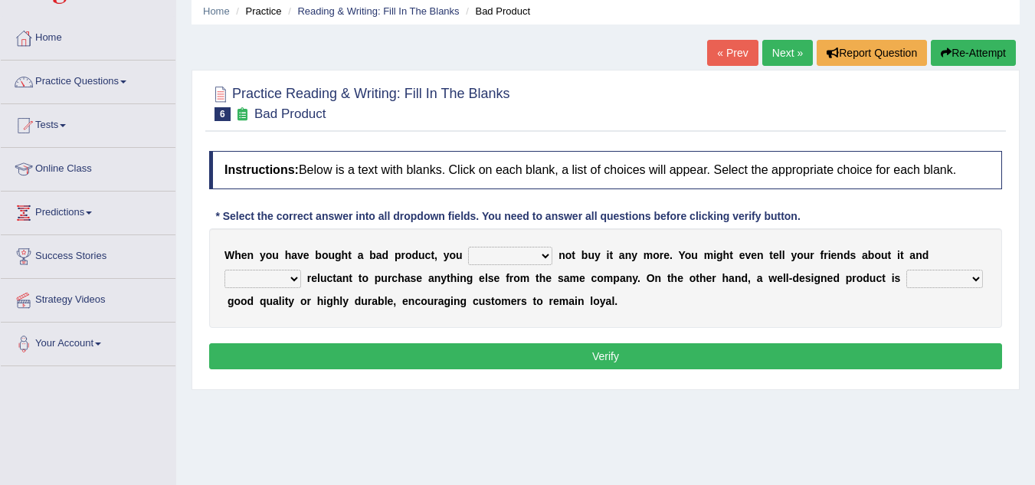
click at [545, 254] on select "would have should have should" at bounding box center [510, 256] width 84 height 18
click at [615, 393] on div "Home Practice Reading & Writing: Fill In The Blanks Bad Product « Prev Next » R…" at bounding box center [605, 324] width 859 height 766
click at [299, 271] on select "is are be being" at bounding box center [263, 279] width 77 height 18
select select "being"
click at [225, 270] on select "is are be being" at bounding box center [263, 279] width 77 height 18
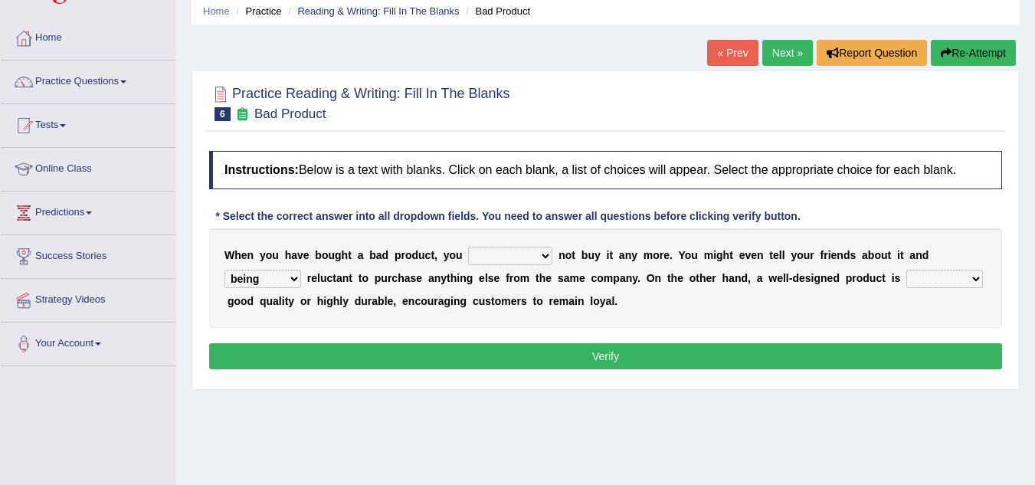
click at [934, 281] on select "both also neither either" at bounding box center [945, 279] width 77 height 18
select select "either"
click at [907, 270] on select "both also neither either" at bounding box center [945, 279] width 77 height 18
click at [541, 256] on select "would have should have should" at bounding box center [510, 256] width 84 height 18
select select "should"
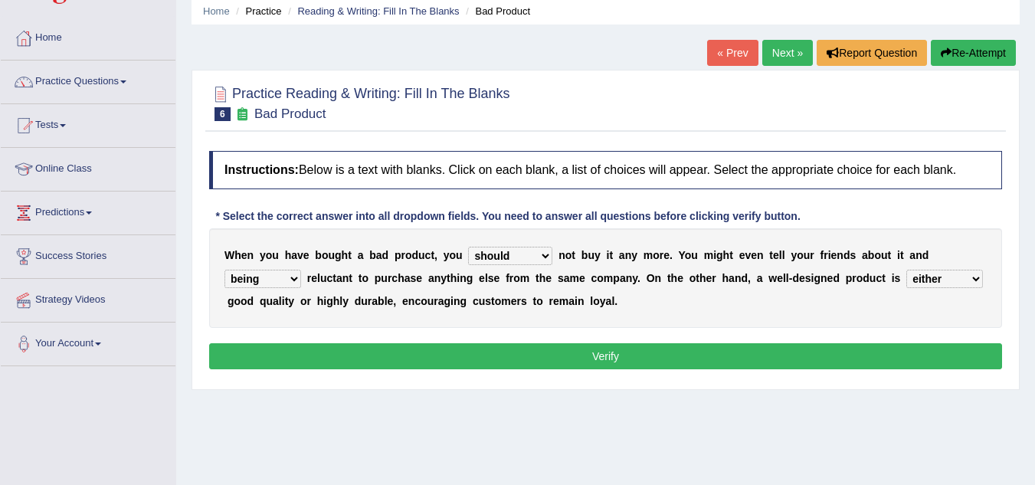
click at [468, 247] on select "would have should have should" at bounding box center [510, 256] width 84 height 18
click at [538, 350] on button "Verify" at bounding box center [605, 356] width 793 height 26
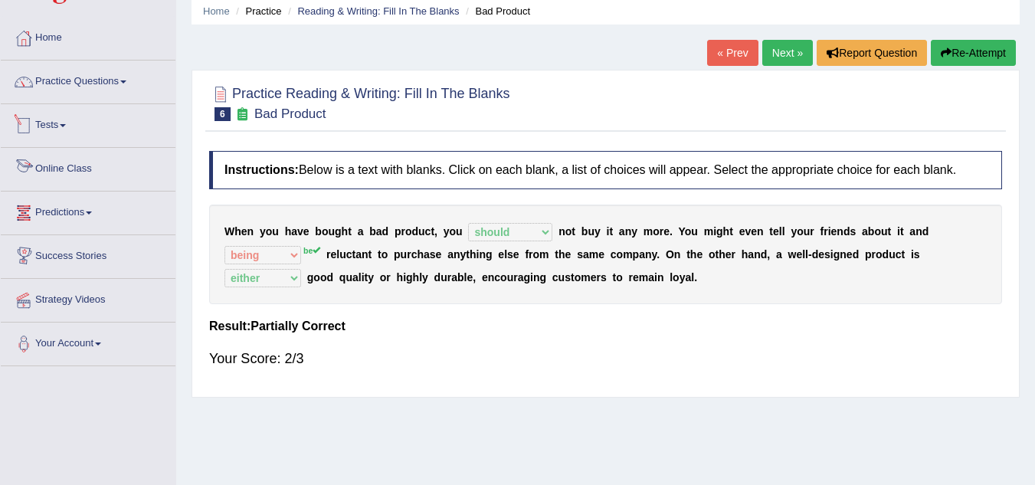
click at [75, 126] on link "Tests" at bounding box center [88, 123] width 175 height 38
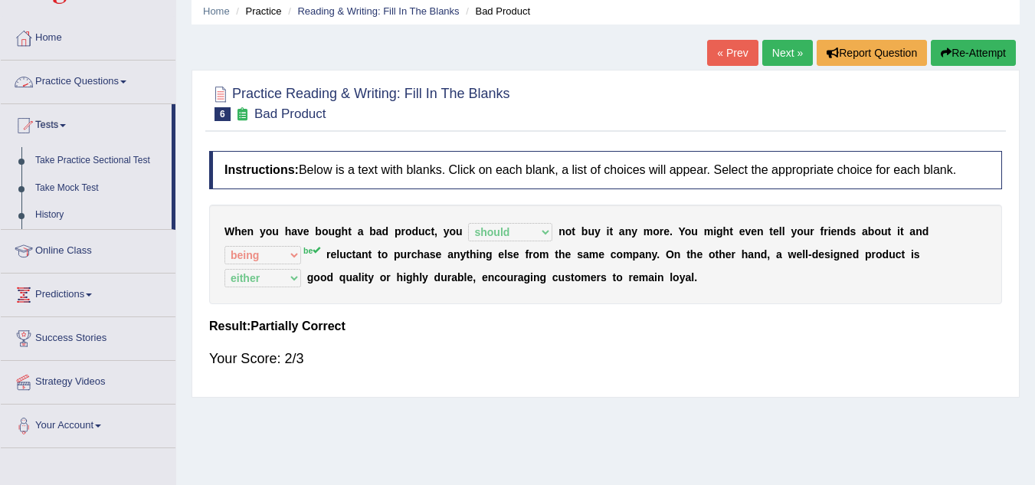
click at [137, 80] on link "Practice Questions" at bounding box center [88, 80] width 175 height 38
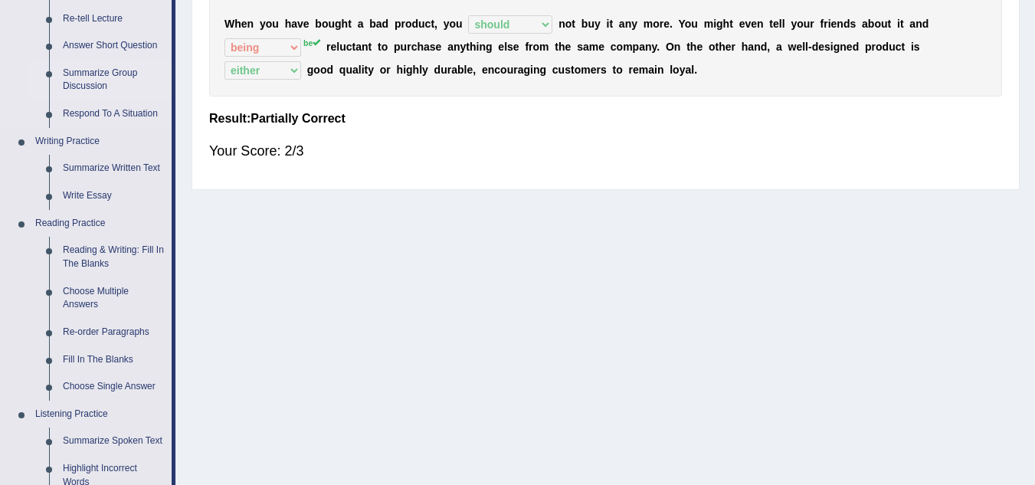
scroll to position [270, 0]
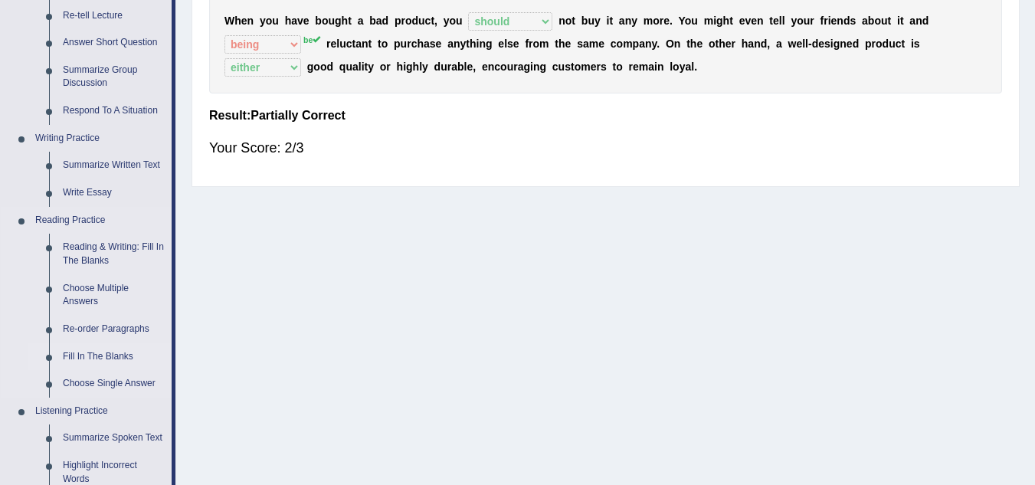
click at [111, 353] on link "Fill In The Blanks" at bounding box center [114, 357] width 116 height 28
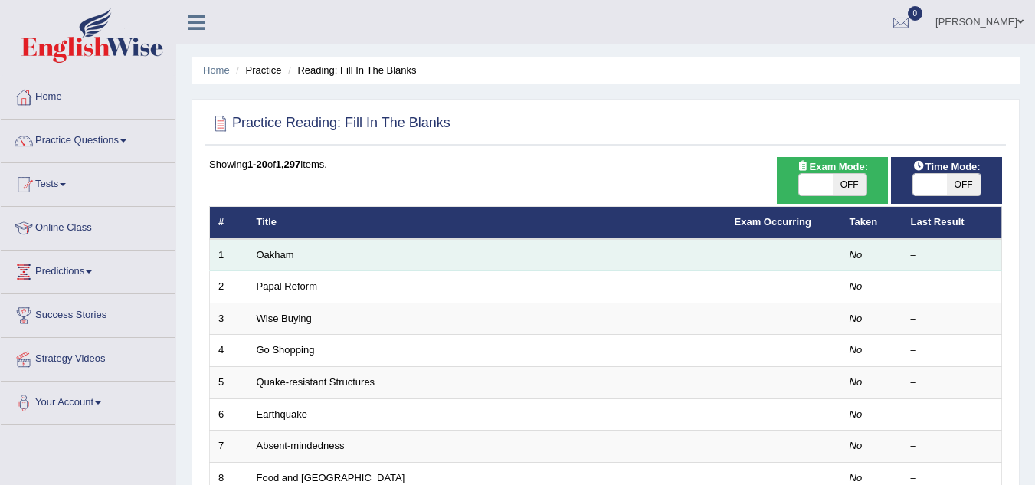
click at [301, 261] on td "Oakham" at bounding box center [487, 255] width 478 height 32
click at [282, 252] on link "Oakham" at bounding box center [276, 254] width 38 height 11
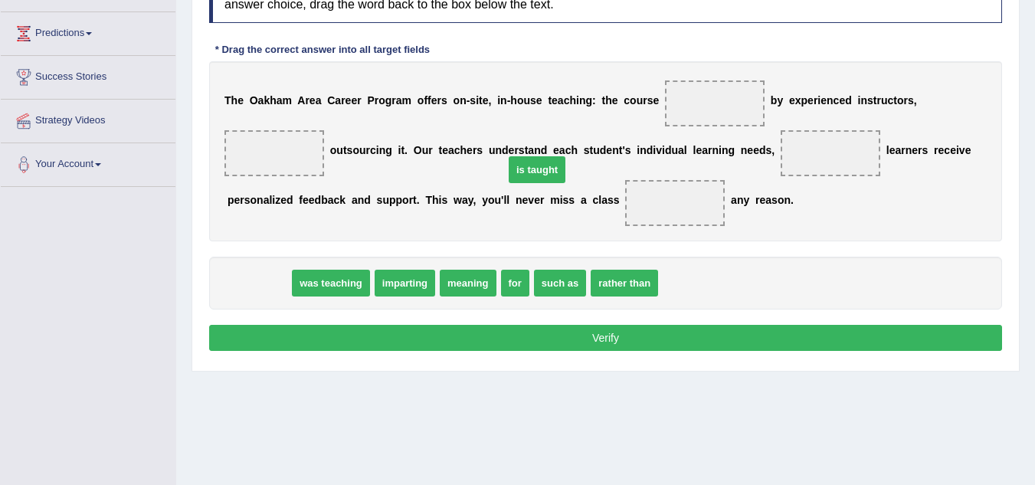
drag, startPoint x: 244, startPoint y: 292, endPoint x: 537, endPoint y: 173, distance: 316.0
click at [537, 173] on span "is taught" at bounding box center [537, 169] width 57 height 27
drag, startPoint x: 231, startPoint y: 283, endPoint x: 702, endPoint y: 95, distance: 506.7
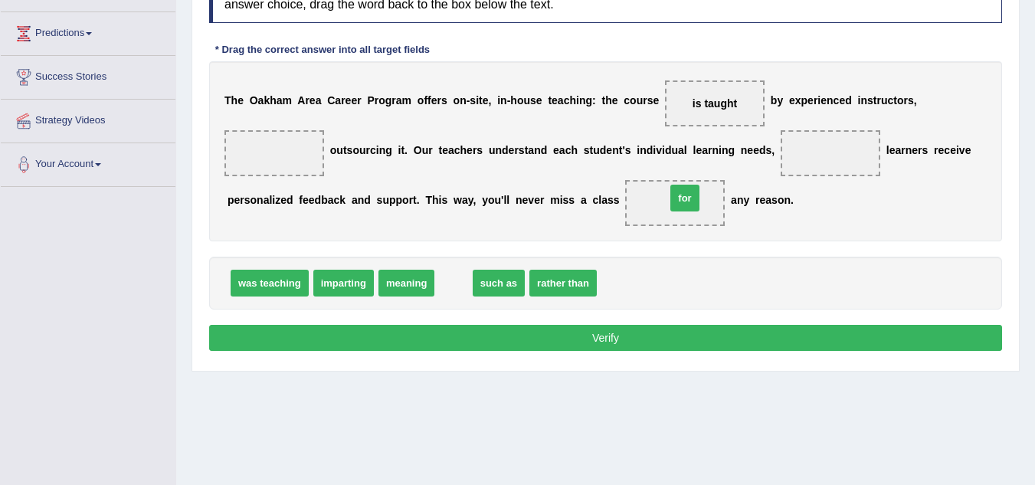
drag, startPoint x: 451, startPoint y: 279, endPoint x: 683, endPoint y: 194, distance: 246.6
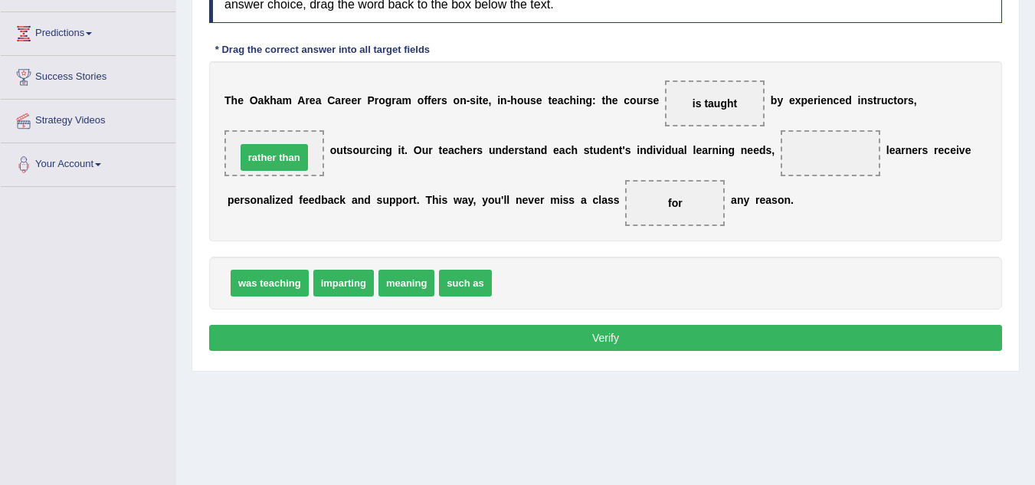
drag, startPoint x: 540, startPoint y: 277, endPoint x: 284, endPoint y: 151, distance: 285.2
drag, startPoint x: 658, startPoint y: 161, endPoint x: 689, endPoint y: 160, distance: 30.7
click at [689, 160] on div "T h e O [PERSON_NAME] C a r e e r P r o g r a m o f f e r s o n - s i t e , i n…" at bounding box center [605, 151] width 793 height 180
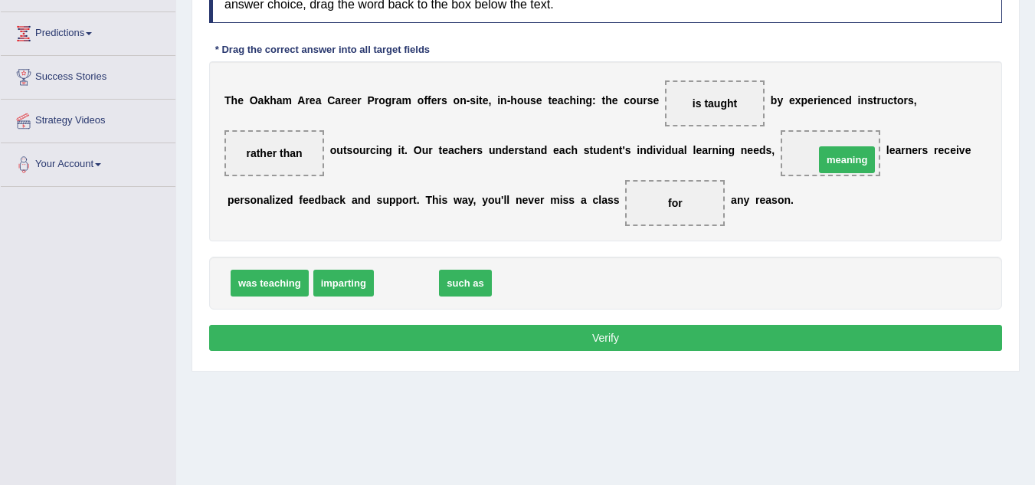
drag, startPoint x: 406, startPoint y: 281, endPoint x: 847, endPoint y: 157, distance: 457.6
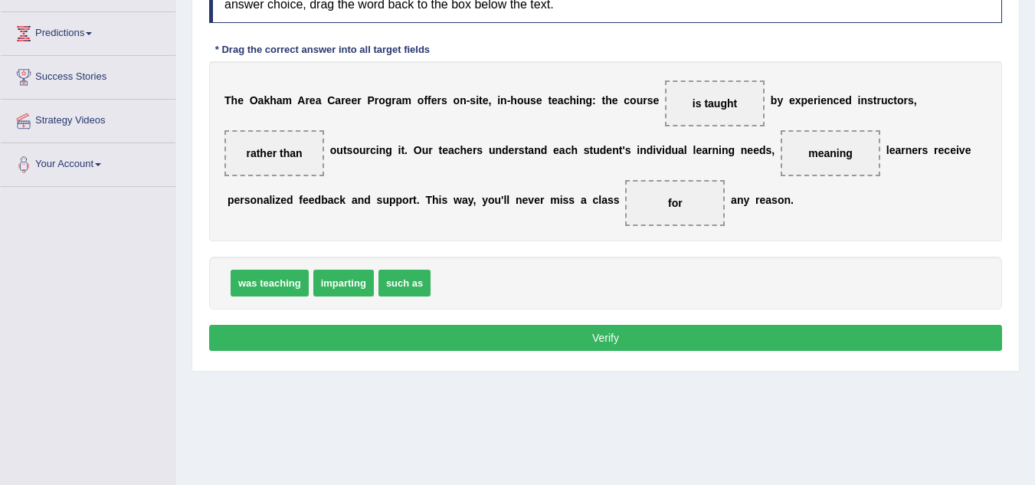
click at [606, 334] on button "Verify" at bounding box center [605, 338] width 793 height 26
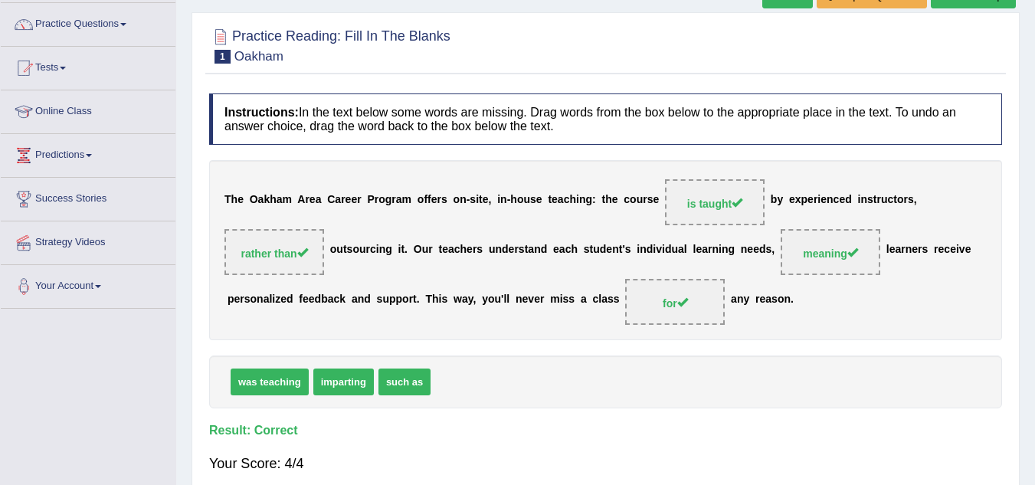
scroll to position [115, 0]
